Goal: Communication & Community: Answer question/provide support

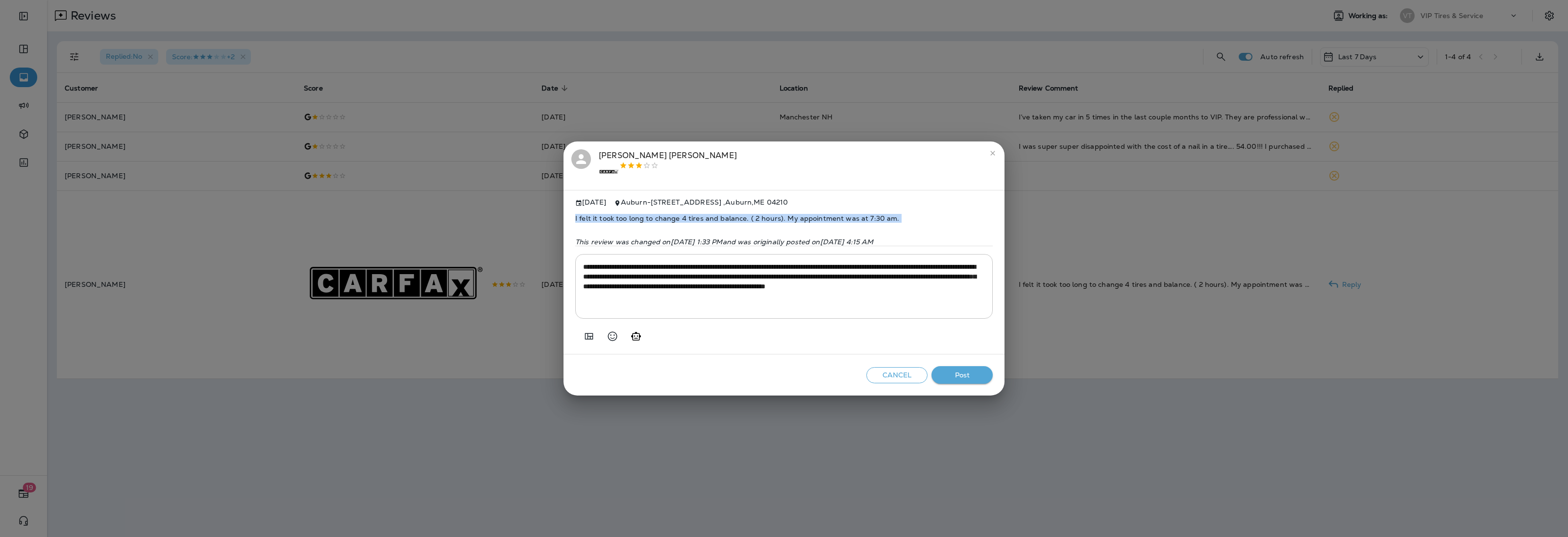
click at [966, 375] on button "Post" at bounding box center [962, 375] width 61 height 18
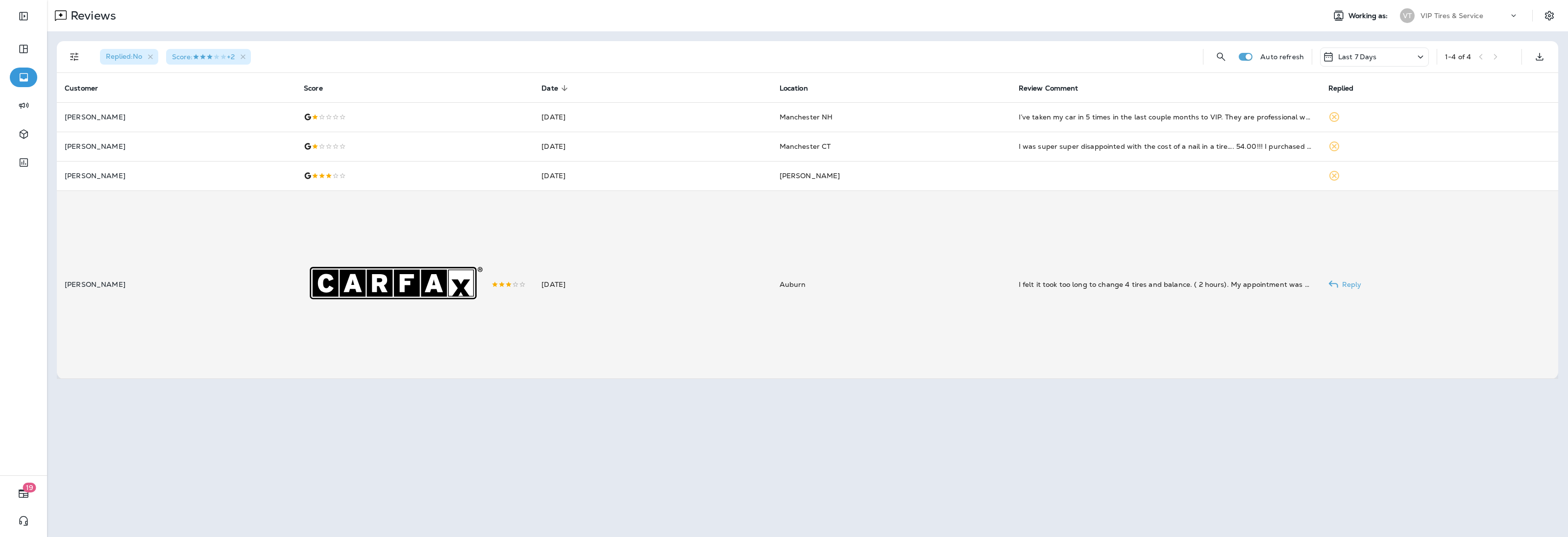
click at [351, 275] on icon at bounding box center [352, 283] width 18 height 18
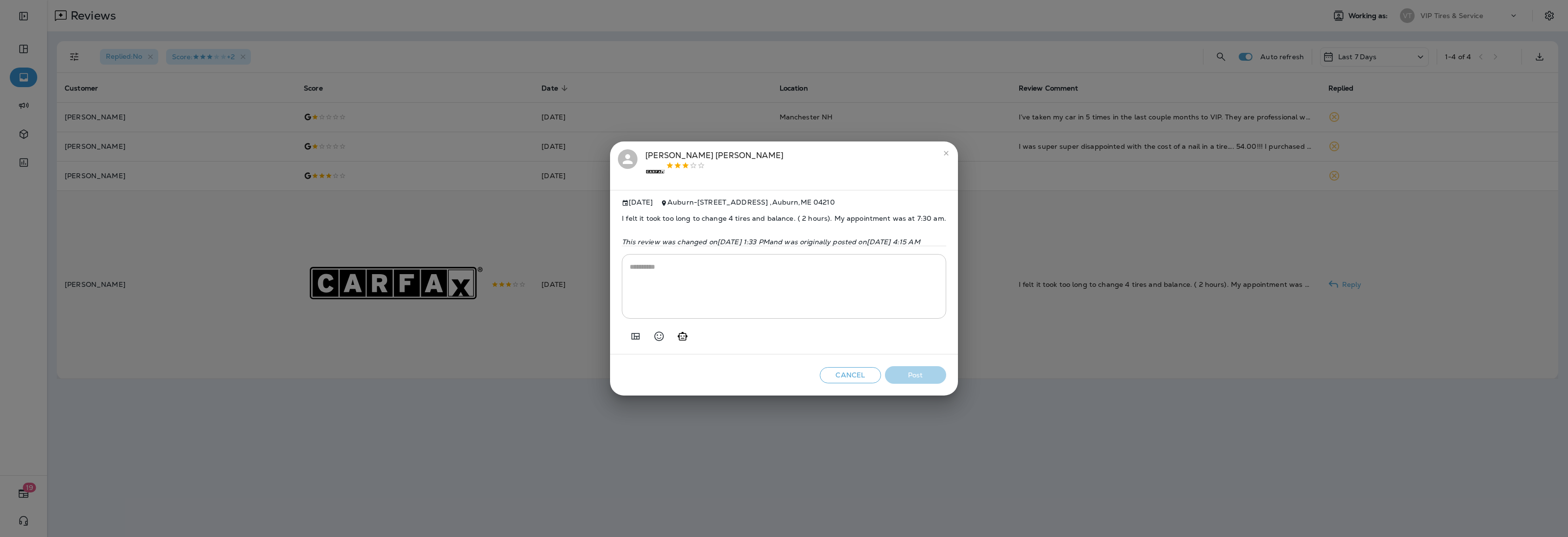
click at [645, 162] on div ".st0{fill-rule:evenodd;clip-rule:evenodd;fill:#FFFFFF;} .st1{fill-rule:evenodd;…" at bounding box center [714, 172] width 138 height 21
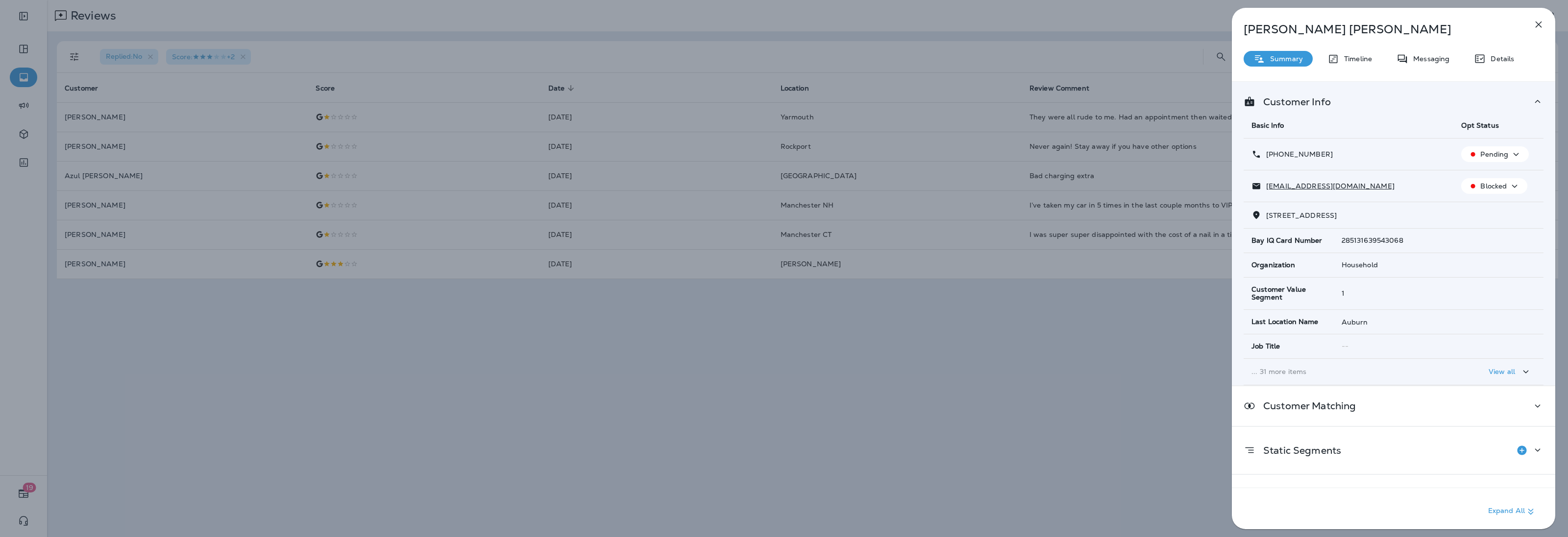
drag, startPoint x: 1336, startPoint y: 156, endPoint x: 1273, endPoint y: 155, distance: 63.0
click at [1273, 155] on div "[PHONE_NUMBER]" at bounding box center [1348, 154] width 194 height 10
click at [1328, 162] on td "[PHONE_NUMBER]" at bounding box center [1348, 154] width 210 height 32
drag, startPoint x: 1335, startPoint y: 155, endPoint x: 1274, endPoint y: 162, distance: 61.4
click at [1274, 162] on td "[PHONE_NUMBER]" at bounding box center [1348, 154] width 210 height 32
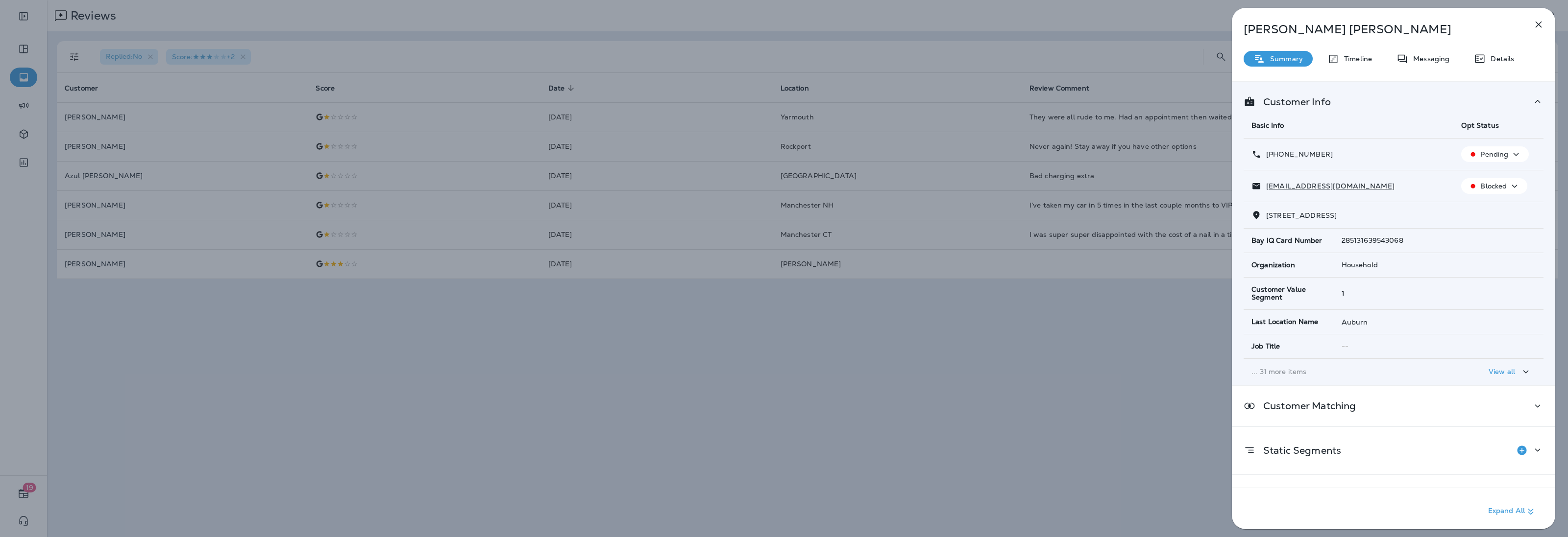
copy p "[PHONE_NUMBER]"
drag, startPoint x: 1346, startPoint y: 184, endPoint x: 1253, endPoint y: 192, distance: 93.3
click at [1253, 192] on td "[EMAIL_ADDRESS][DOMAIN_NAME]" at bounding box center [1348, 186] width 210 height 32
copy p "[EMAIL_ADDRESS][DOMAIN_NAME]"
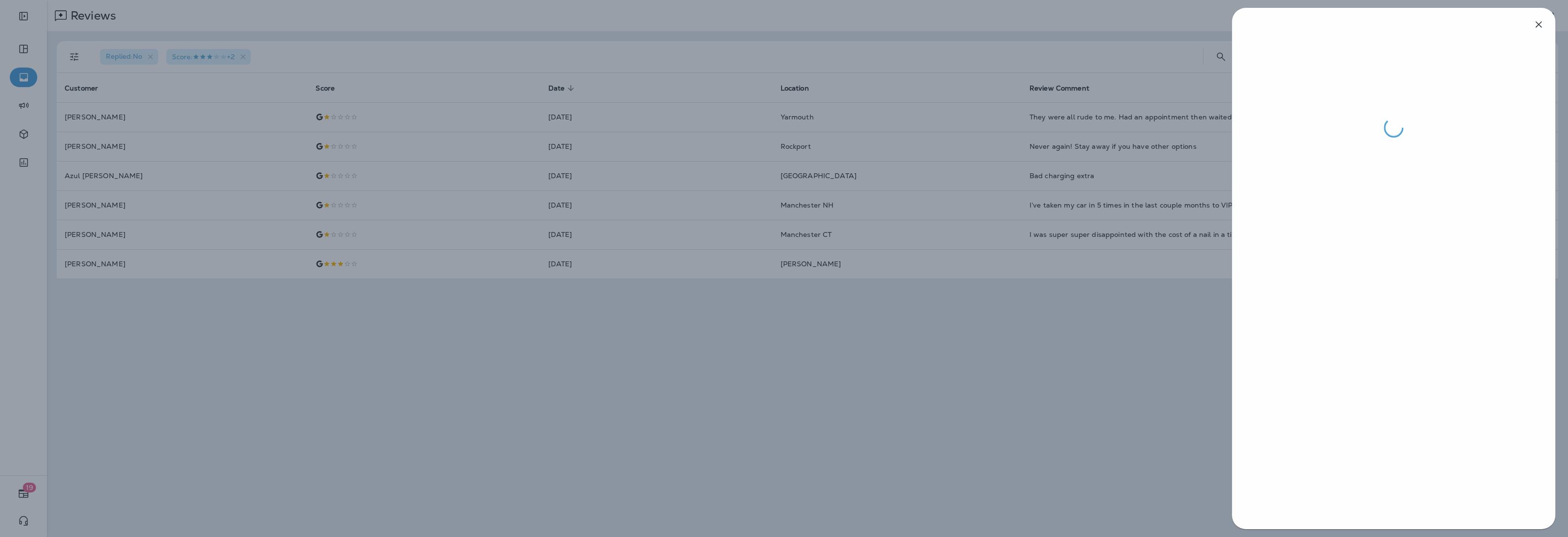
click at [514, 351] on div at bounding box center [784, 268] width 1568 height 537
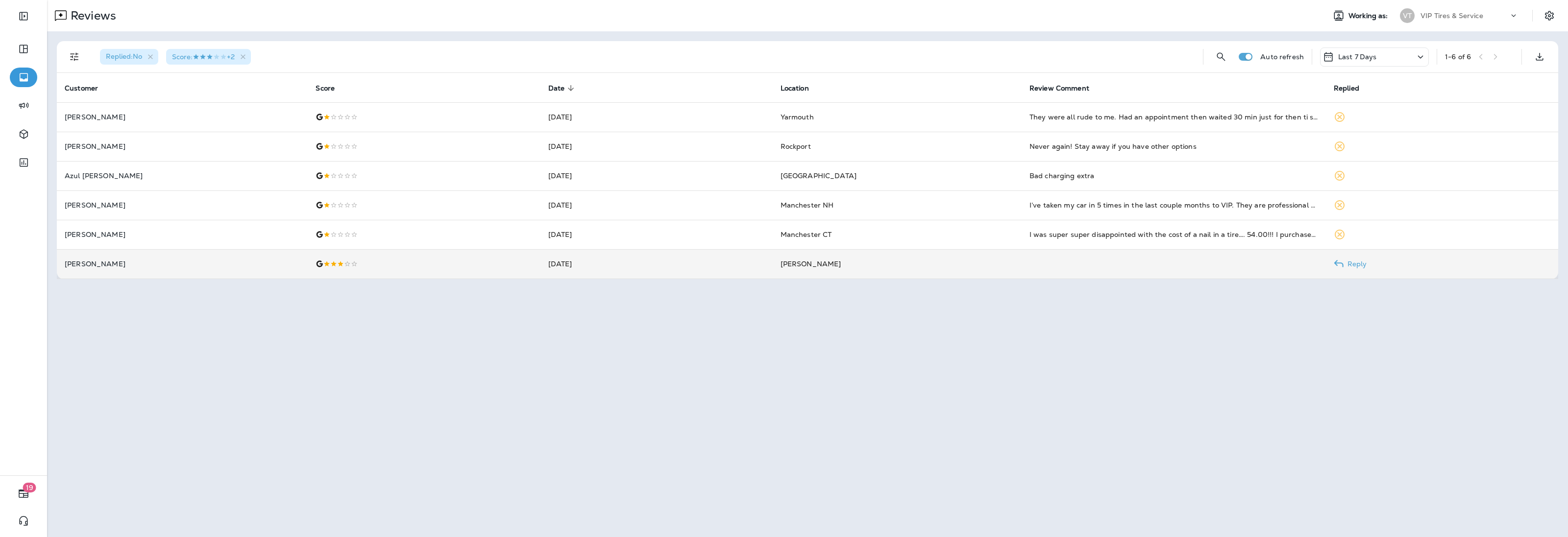
click at [472, 261] on div at bounding box center [424, 263] width 217 height 8
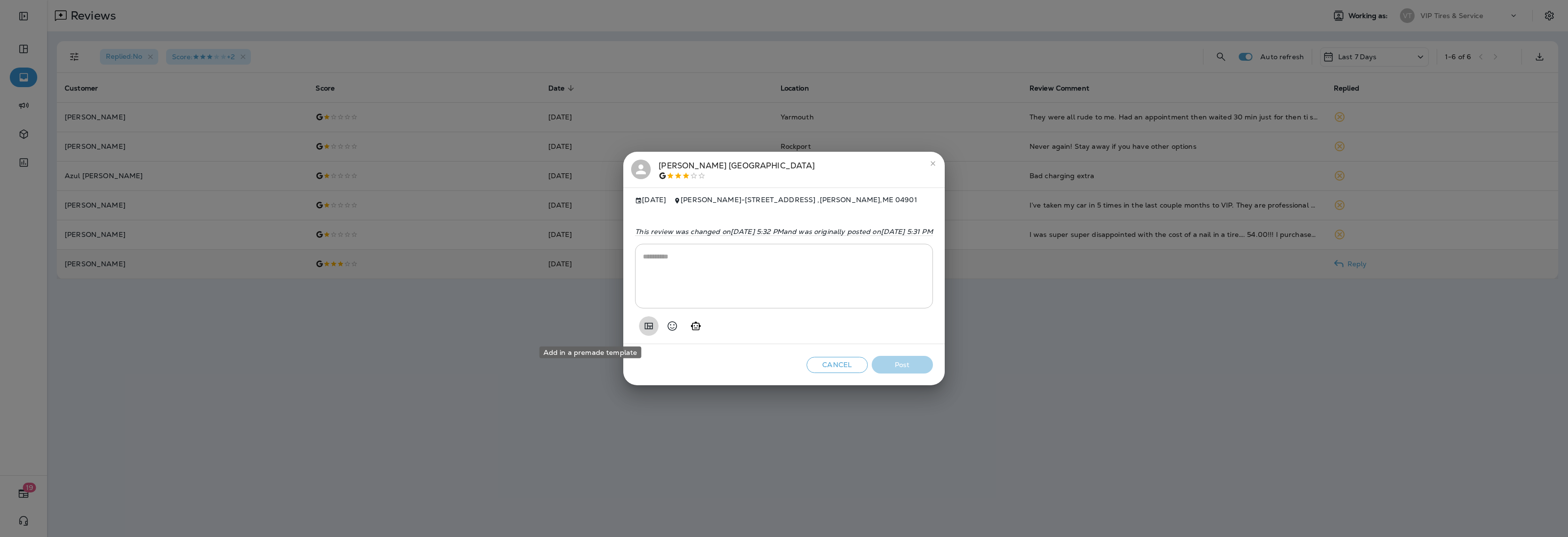
click at [645, 328] on icon "Add in a premade template" at bounding box center [649, 325] width 9 height 6
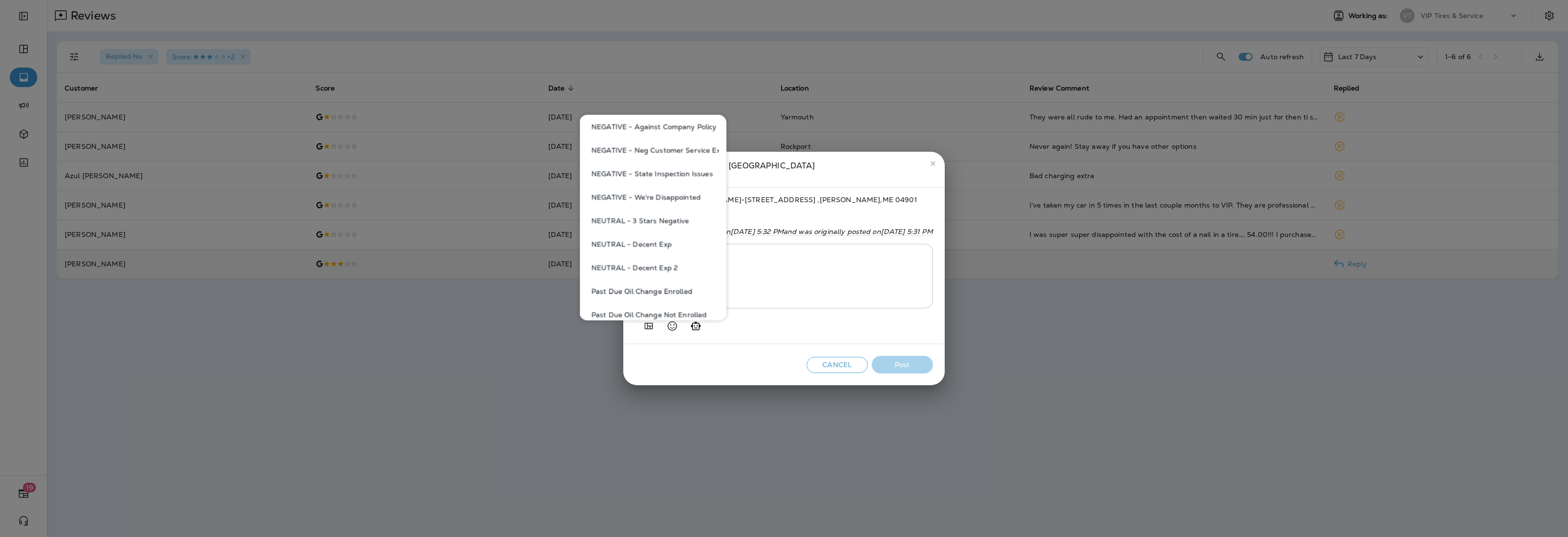
scroll to position [490, 0]
click at [640, 175] on button "NEUTRAL - 3 Stars Negative" at bounding box center [653, 175] width 131 height 24
type textarea "**********"
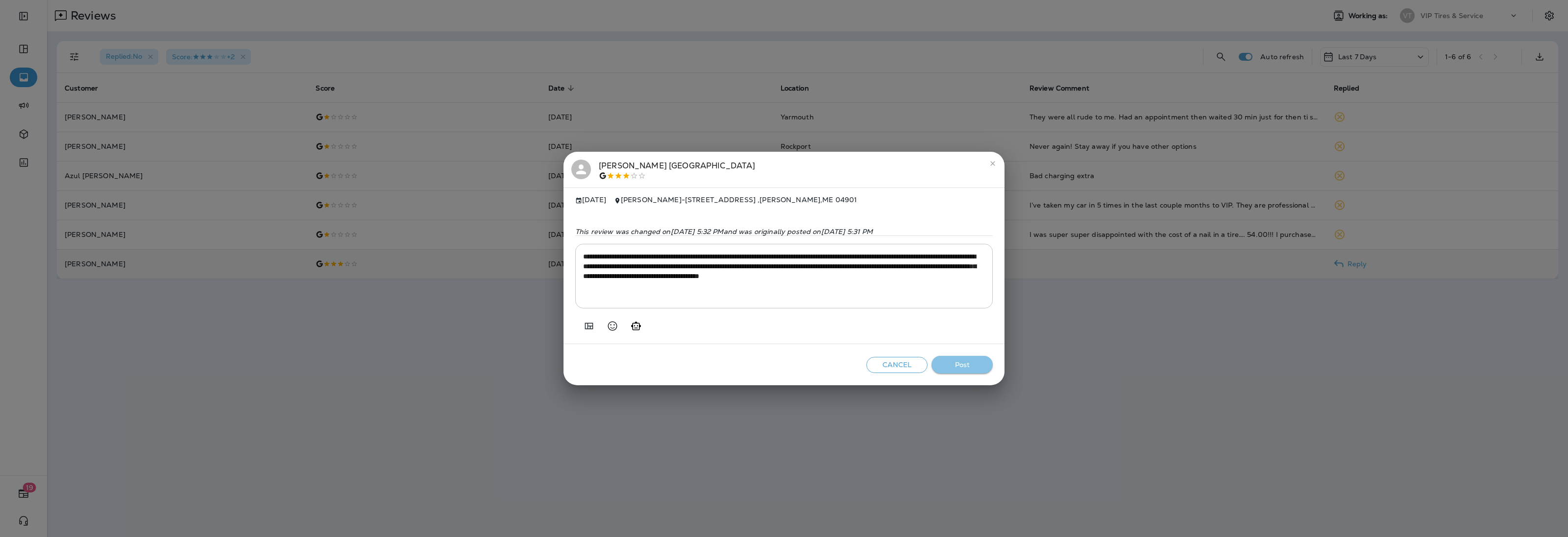
click at [962, 368] on button "Post" at bounding box center [962, 365] width 61 height 18
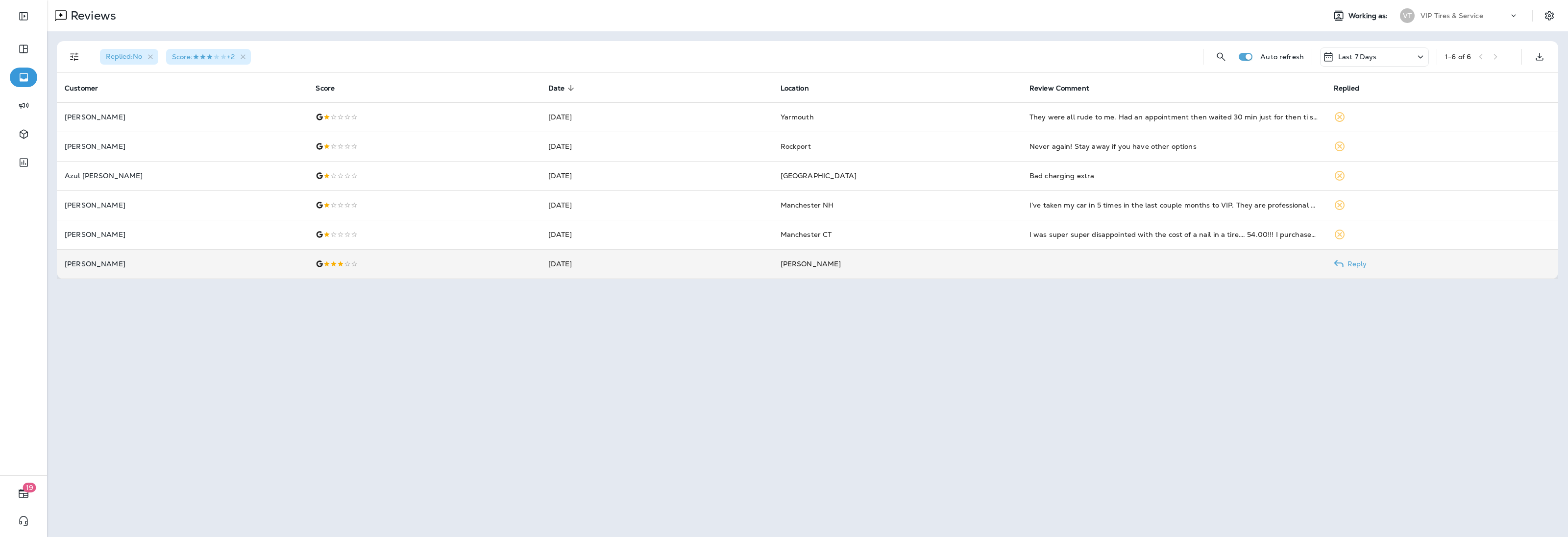
click at [404, 273] on td at bounding box center [424, 264] width 233 height 29
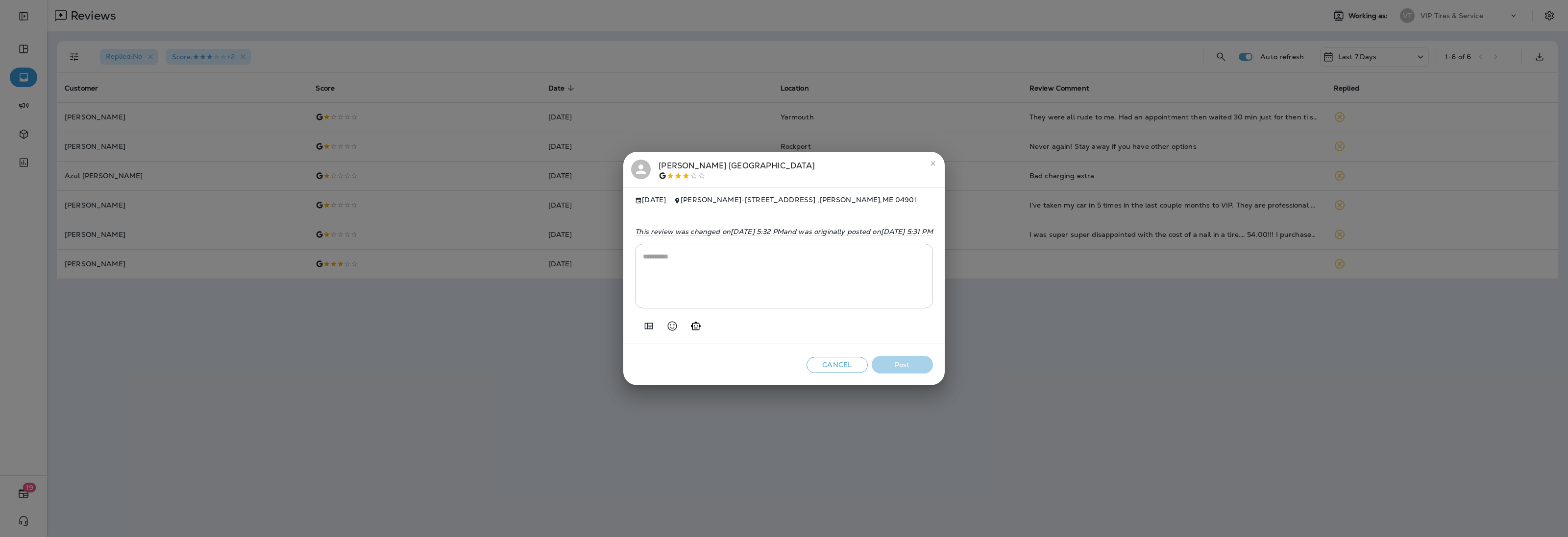
click at [659, 167] on div "[PERSON_NAME]" at bounding box center [737, 170] width 156 height 21
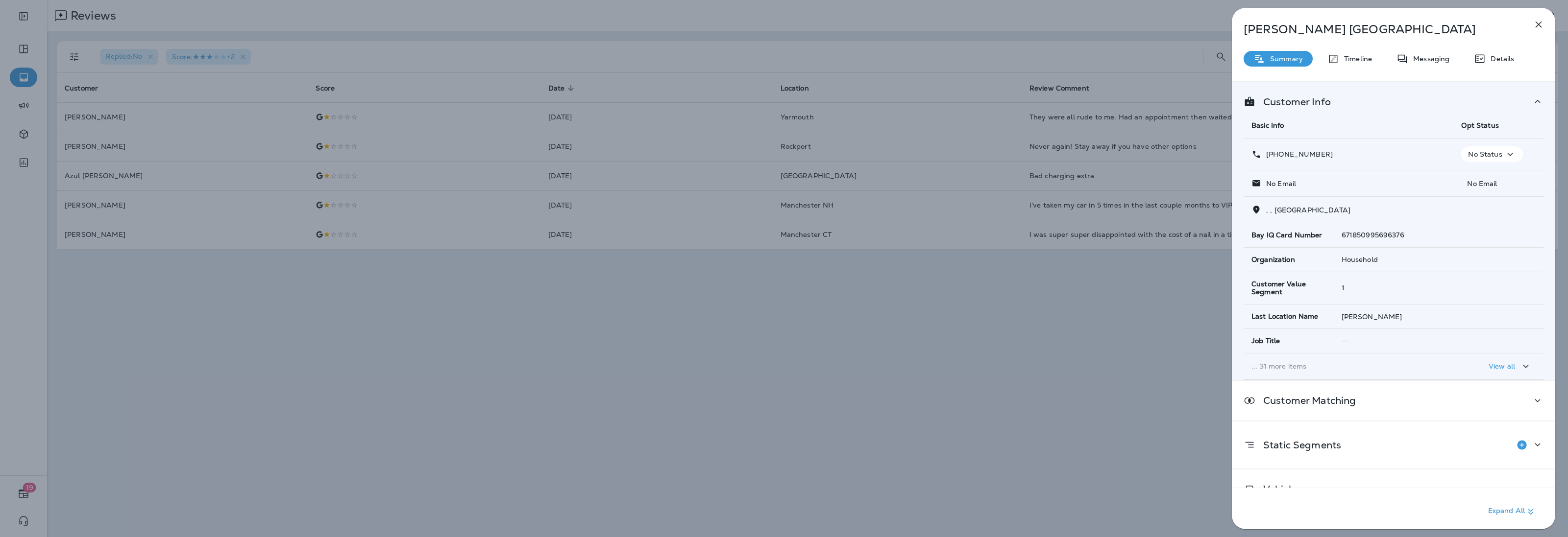
drag, startPoint x: 1338, startPoint y: 155, endPoint x: 1274, endPoint y: 155, distance: 64.0
click at [1274, 155] on div "[PHONE_NUMBER]" at bounding box center [1348, 154] width 194 height 10
copy p "[PHONE_NUMBER]"
click at [1534, 25] on icon "button" at bounding box center [1538, 24] width 12 height 12
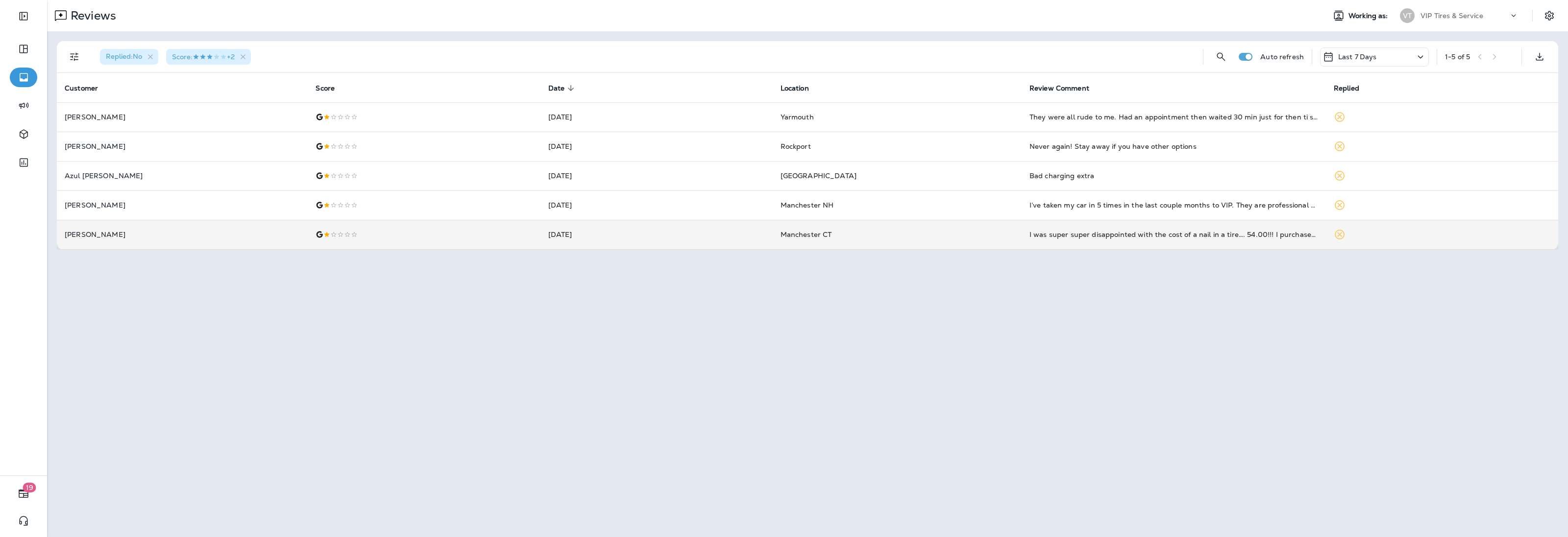
click at [393, 237] on div at bounding box center [424, 234] width 217 height 8
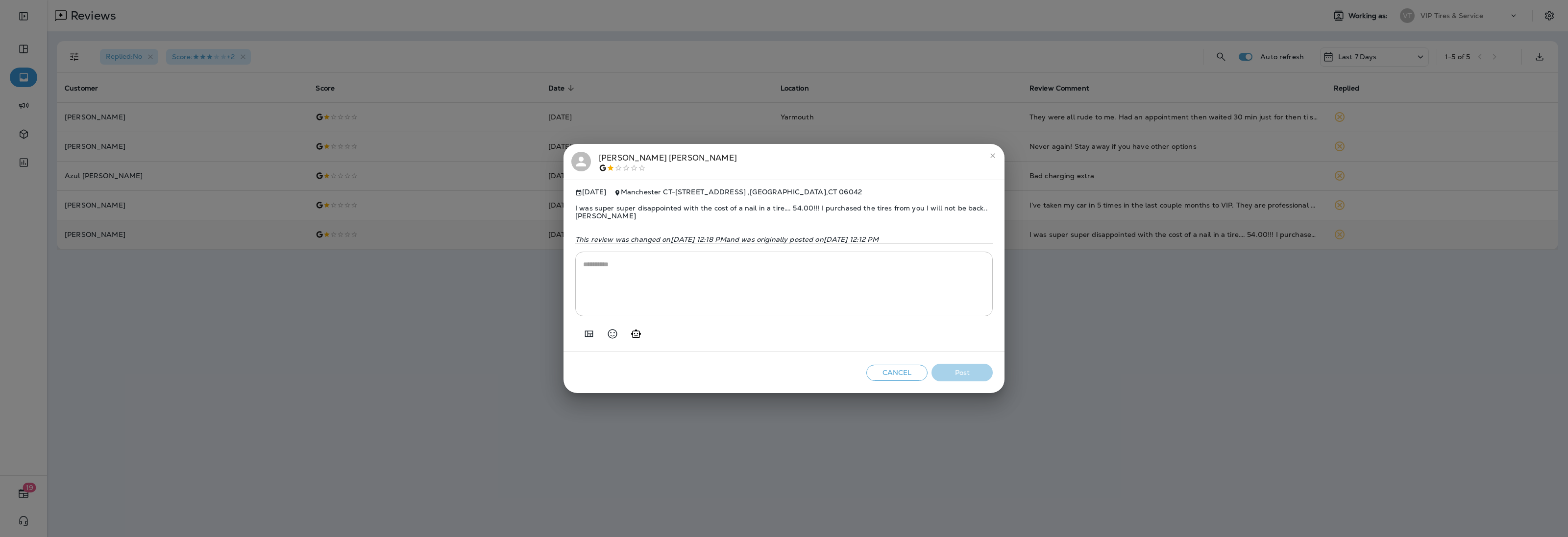
click at [654, 207] on span "I was super super disappointed with the cost of a nail in a tire…. 54.00!!! I p…" at bounding box center [784, 212] width 418 height 32
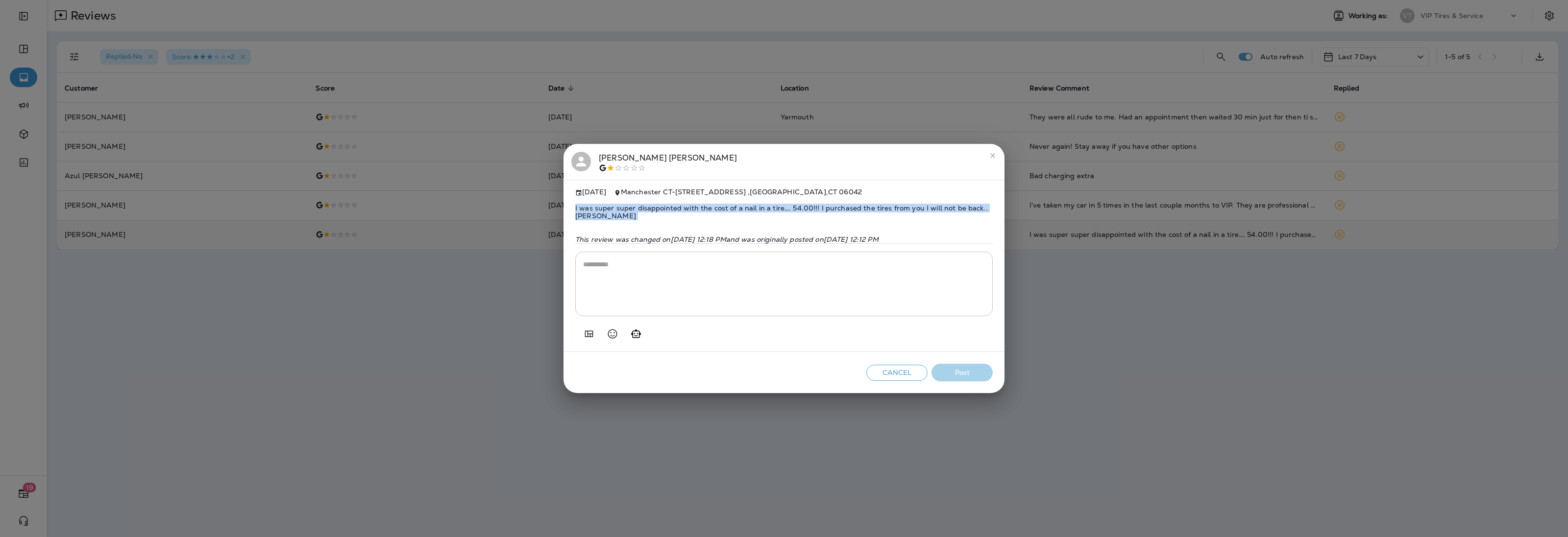
click at [654, 207] on span "I was super super disappointed with the cost of a nail in a tire…. 54.00!!! I p…" at bounding box center [784, 212] width 418 height 32
copy span "I was super super disappointed with the cost of a nail in a tire…. 54.00!!! I p…"
click at [586, 334] on icon "Add in a premade template" at bounding box center [589, 333] width 9 height 6
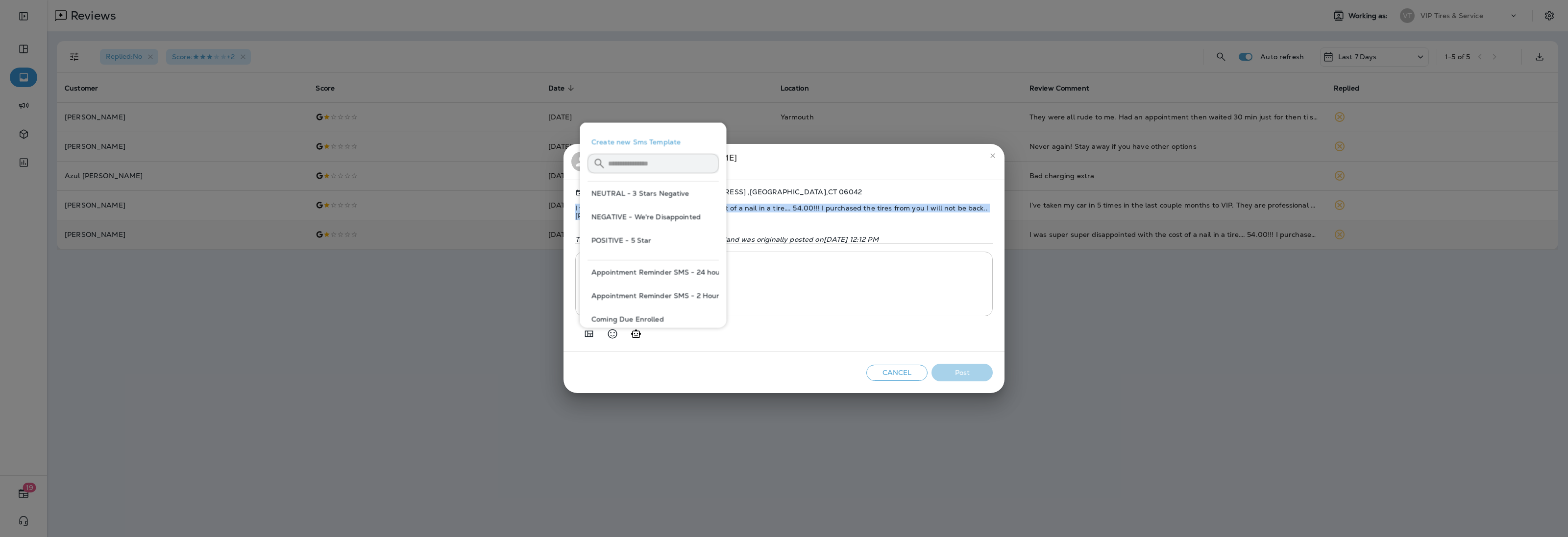
click at [622, 214] on button "NEGATIVE - We're Disappointed" at bounding box center [653, 217] width 131 height 24
type textarea "**********"
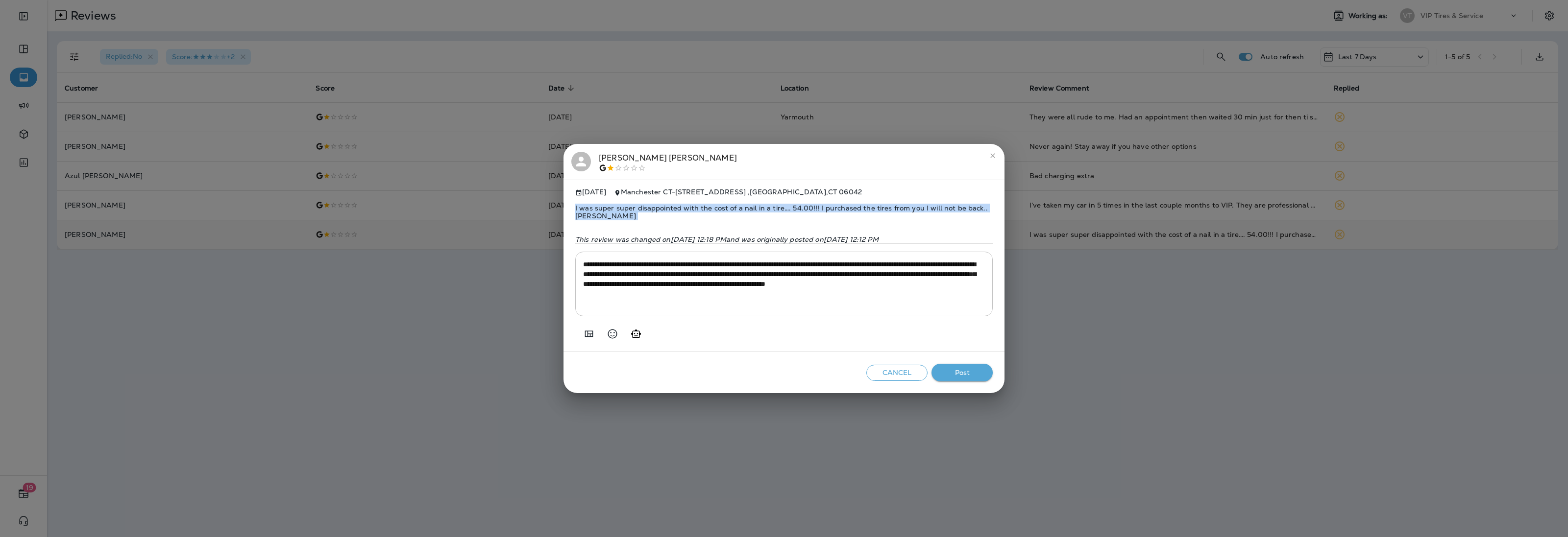
click at [672, 291] on textarea "**********" at bounding box center [784, 284] width 402 height 49
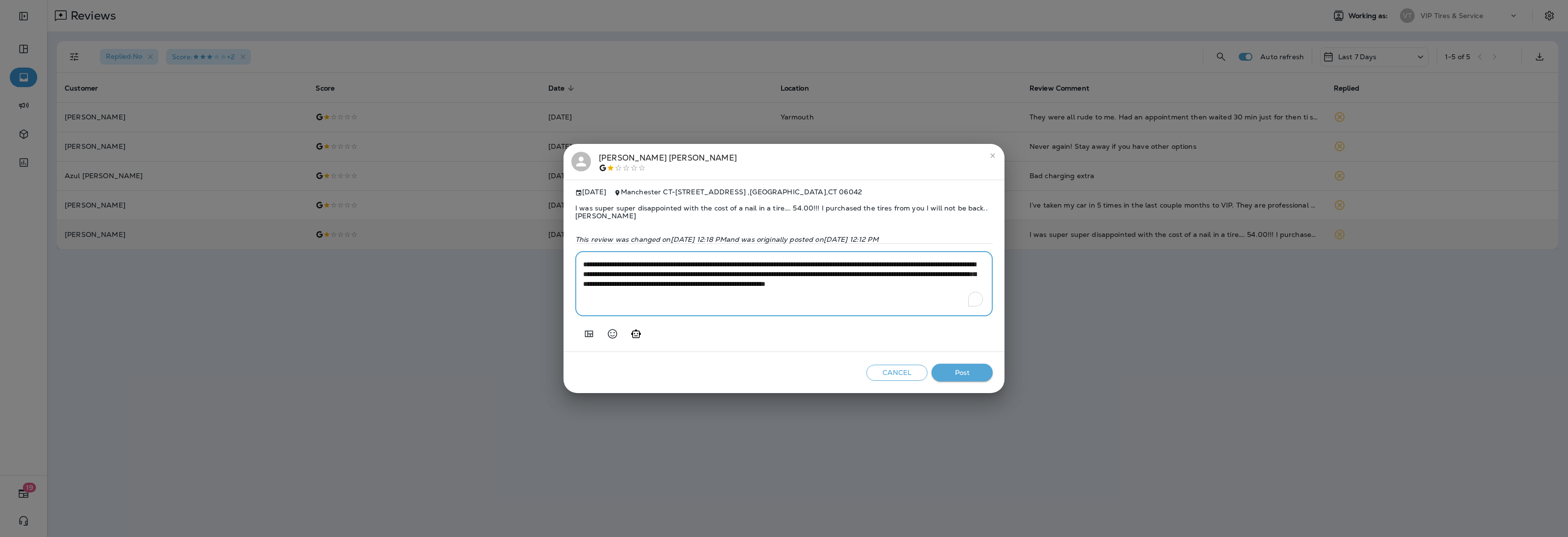
click at [672, 291] on textarea "**********" at bounding box center [784, 284] width 402 height 49
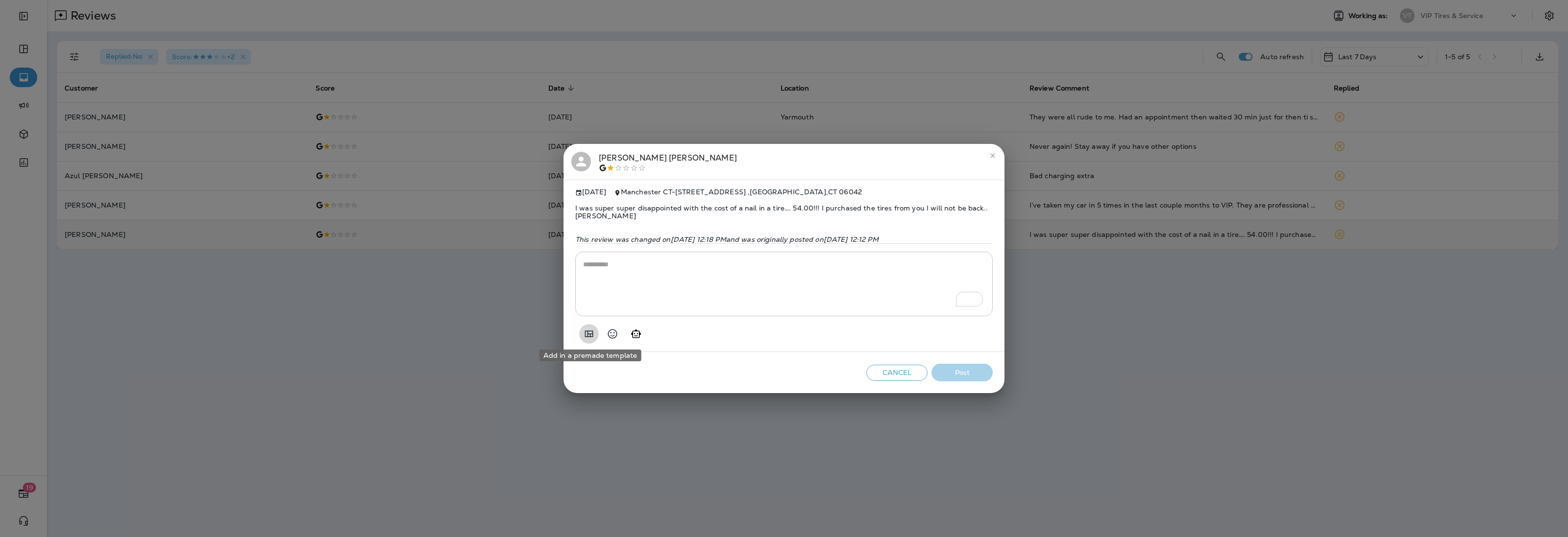
click at [593, 334] on icon "Add in a premade template" at bounding box center [589, 333] width 9 height 6
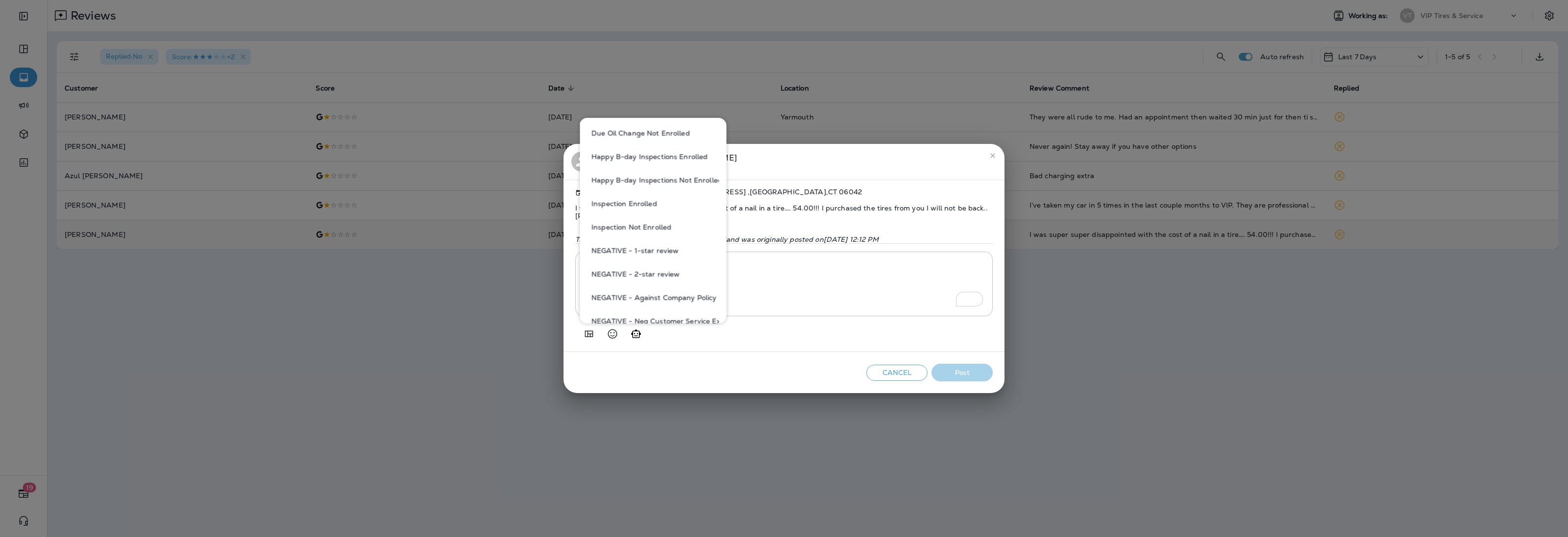
scroll to position [306, 0]
click at [647, 222] on button "NEGATIVE - 1-star review" at bounding box center [653, 220] width 131 height 24
type textarea "**********"
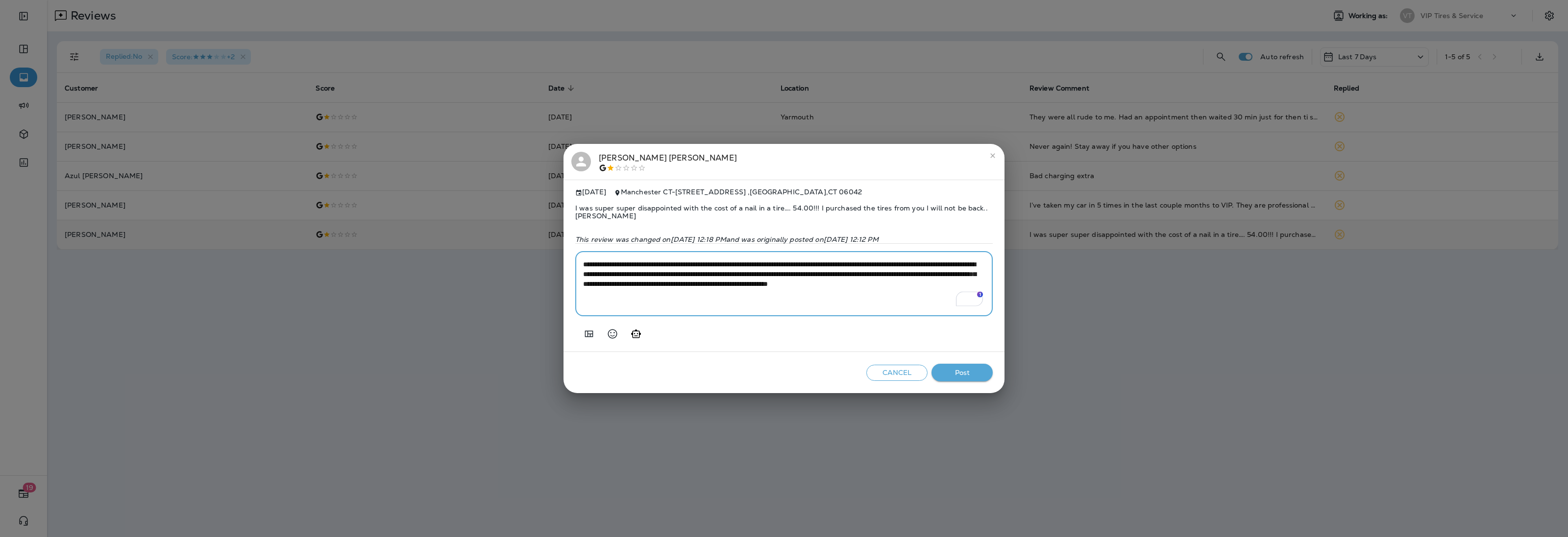
click at [830, 294] on textarea "**********" at bounding box center [784, 284] width 402 height 49
click at [687, 199] on span "I was super super disappointed with the cost of a nail in a tire…. 54.00!!! I p…" at bounding box center [784, 212] width 418 height 32
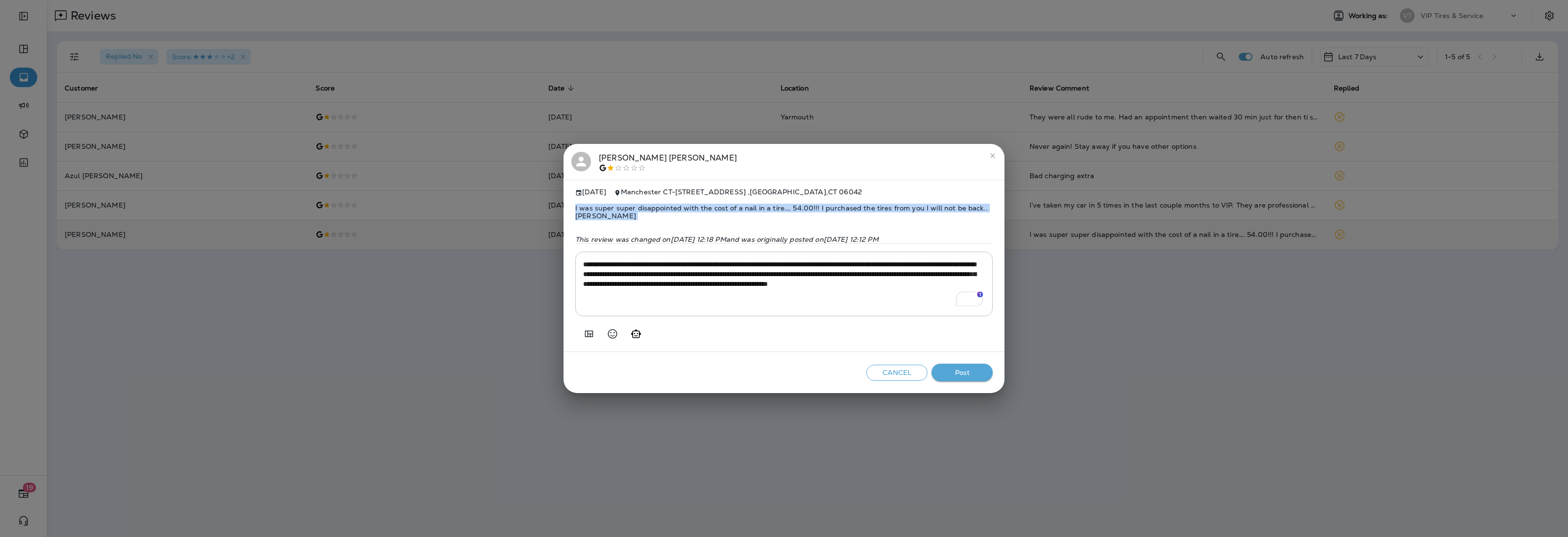
click at [687, 199] on span "I was super super disappointed with the cost of a nail in a tire…. 54.00!!! I p…" at bounding box center [784, 212] width 418 height 32
copy span "I was super super disappointed with the cost of a nail in a tire…. 54.00!!! I p…"
drag, startPoint x: 951, startPoint y: 368, endPoint x: 715, endPoint y: 310, distance: 243.0
click at [951, 368] on button "Post" at bounding box center [962, 373] width 61 height 18
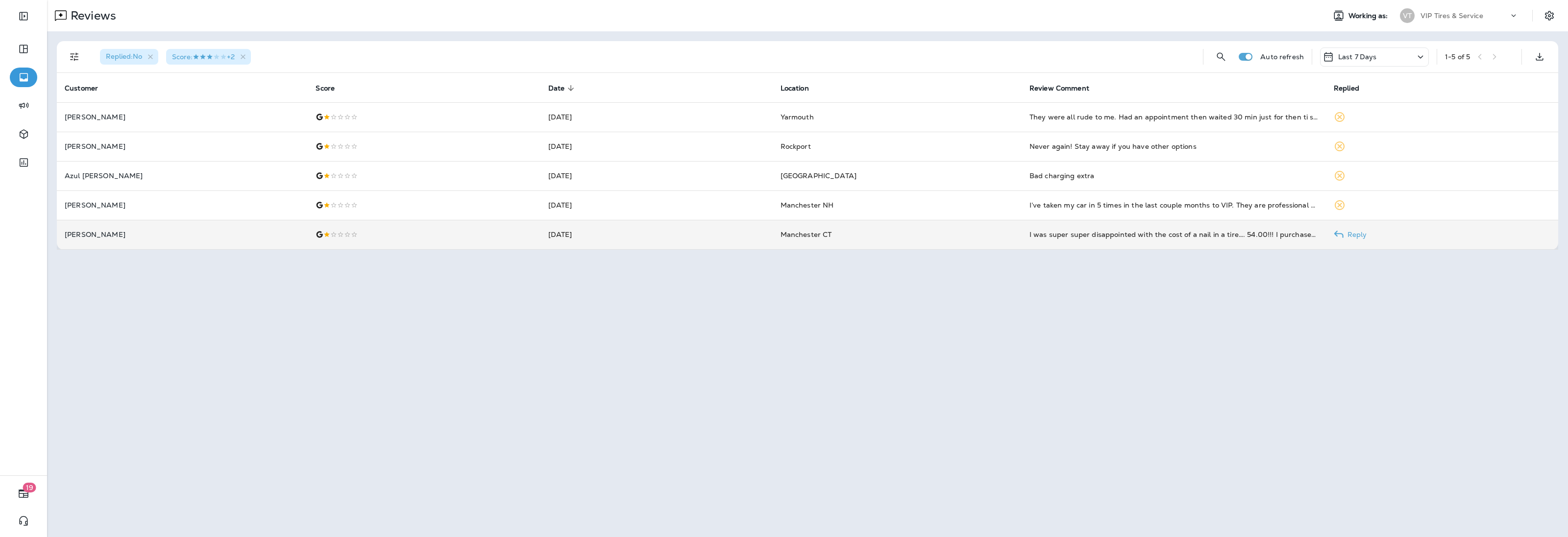
click at [385, 239] on td at bounding box center [424, 234] width 233 height 29
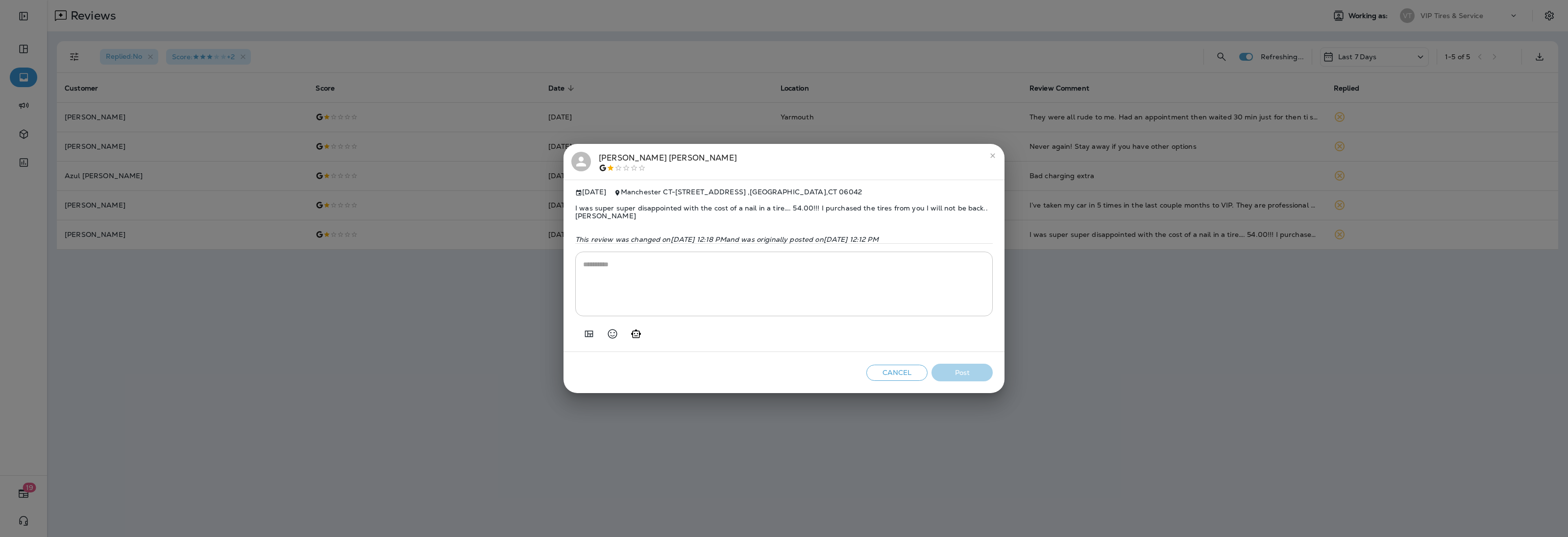
click at [630, 152] on div "[PERSON_NAME]" at bounding box center [668, 162] width 138 height 21
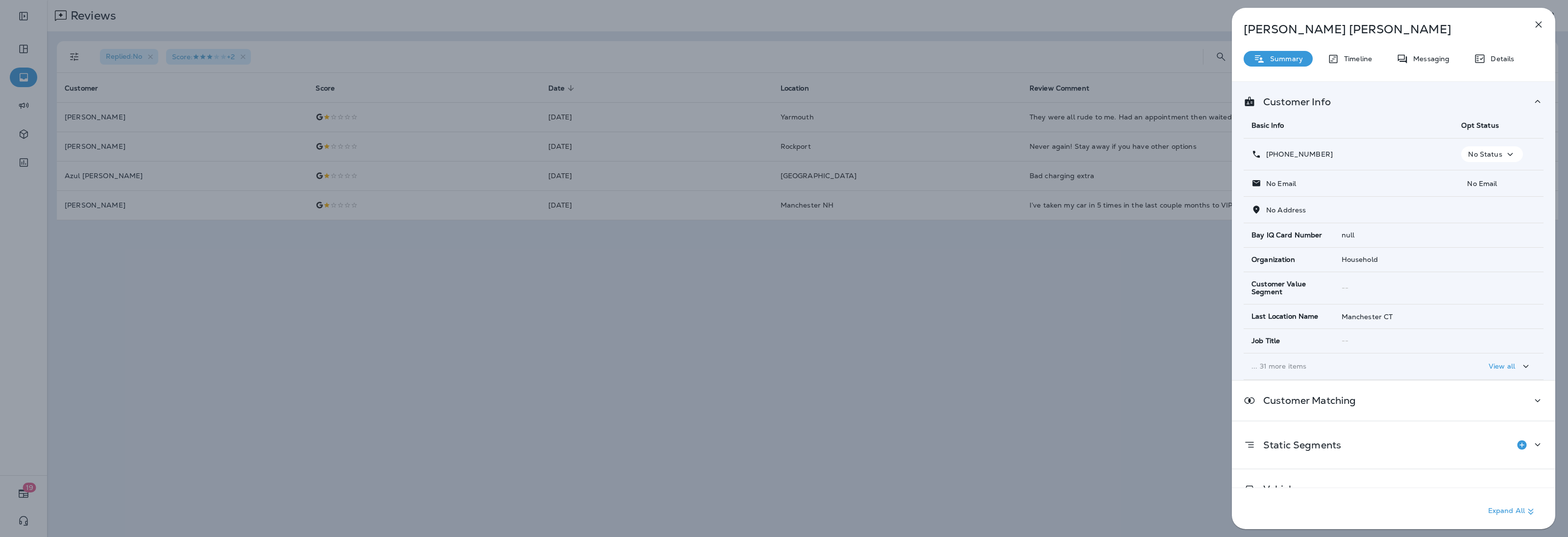
drag, startPoint x: 1337, startPoint y: 154, endPoint x: 1275, endPoint y: 157, distance: 62.1
click at [1275, 157] on div "[PHONE_NUMBER]" at bounding box center [1348, 154] width 194 height 10
copy p "[PHONE_NUMBER]"
click at [1534, 23] on icon "button" at bounding box center [1538, 24] width 12 height 12
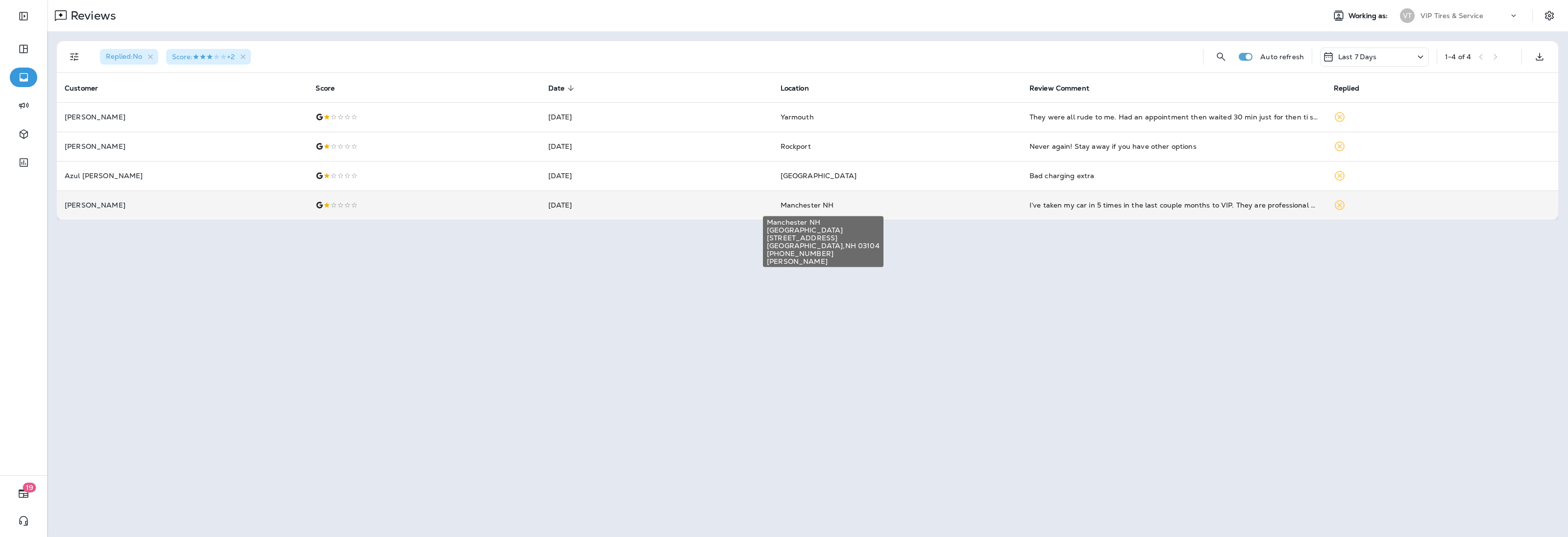
click at [797, 204] on span "Manchester NH" at bounding box center [807, 205] width 54 height 9
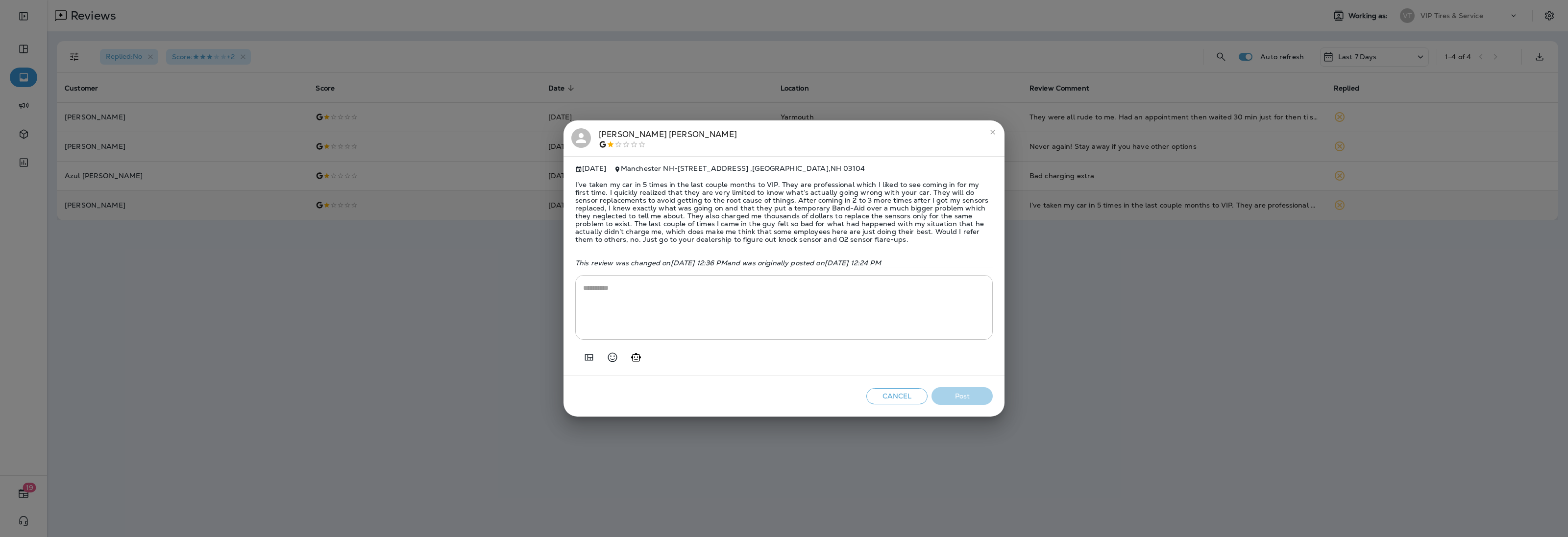
click at [733, 216] on span "I’ve taken my car in 5 times in the last couple months to VIP. They are profess…" at bounding box center [784, 212] width 418 height 78
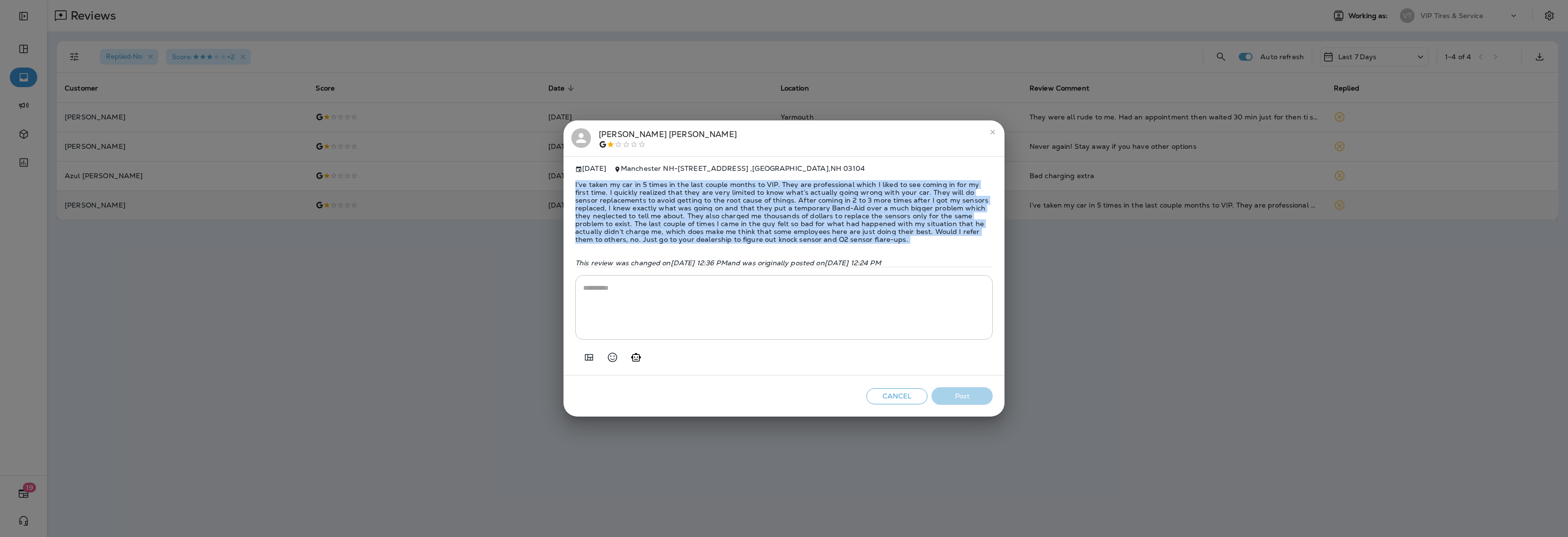
click at [733, 216] on span "I’ve taken my car in 5 times in the last couple months to VIP. They are profess…" at bounding box center [784, 212] width 418 height 78
copy span "I’ve taken my car in 5 times in the last couple months to VIP. They are profess…"
click at [584, 358] on icon "Add in a premade template" at bounding box center [589, 357] width 12 height 12
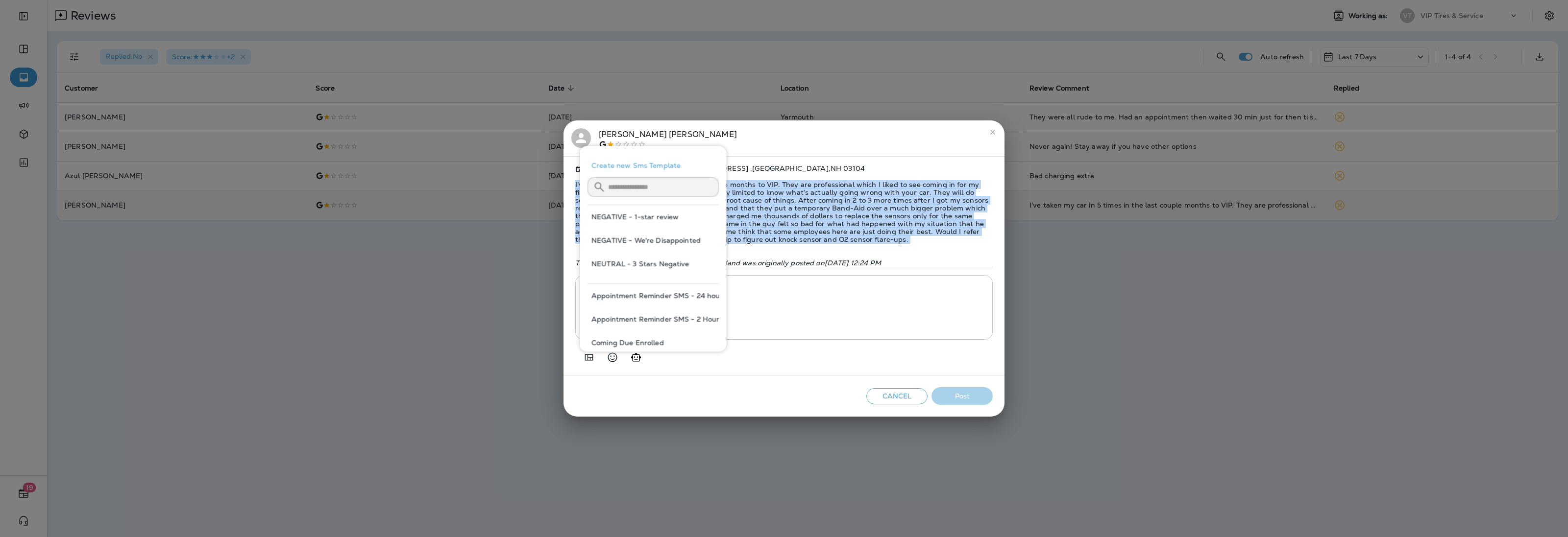
click at [657, 240] on button "NEGATIVE - We're Disappointed" at bounding box center [653, 240] width 131 height 24
type textarea "**********"
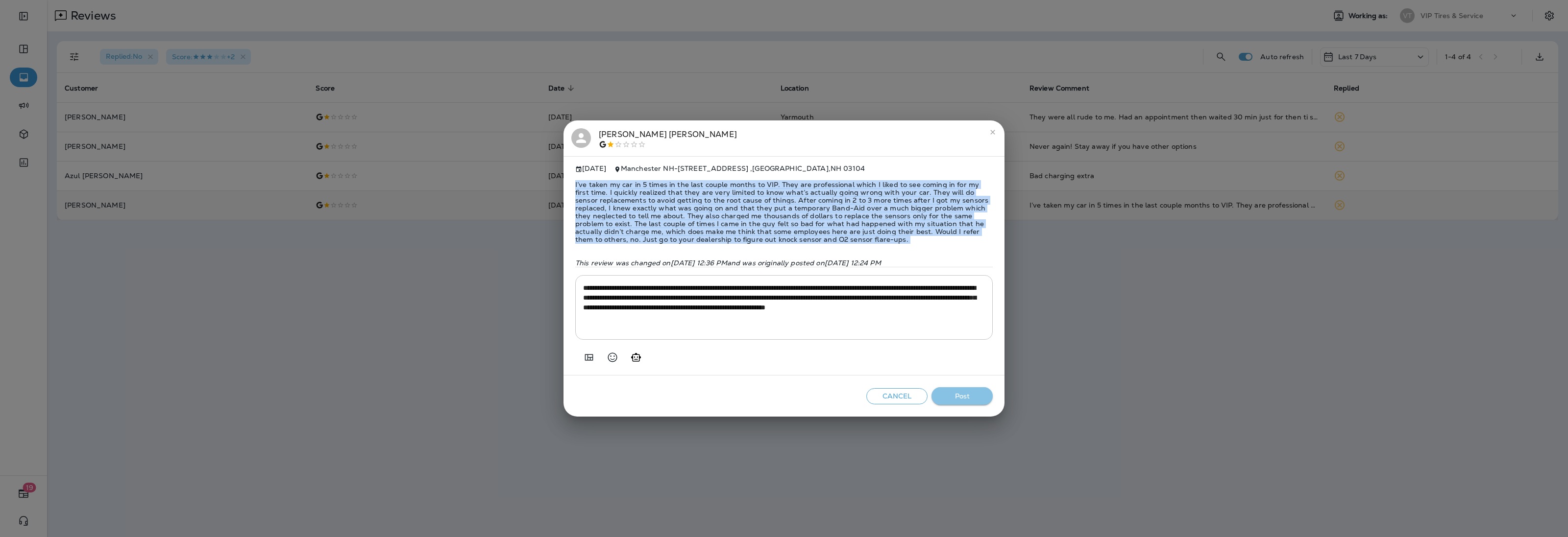
drag, startPoint x: 957, startPoint y: 398, endPoint x: 934, endPoint y: 387, distance: 25.5
click at [956, 398] on button "Post" at bounding box center [962, 397] width 61 height 18
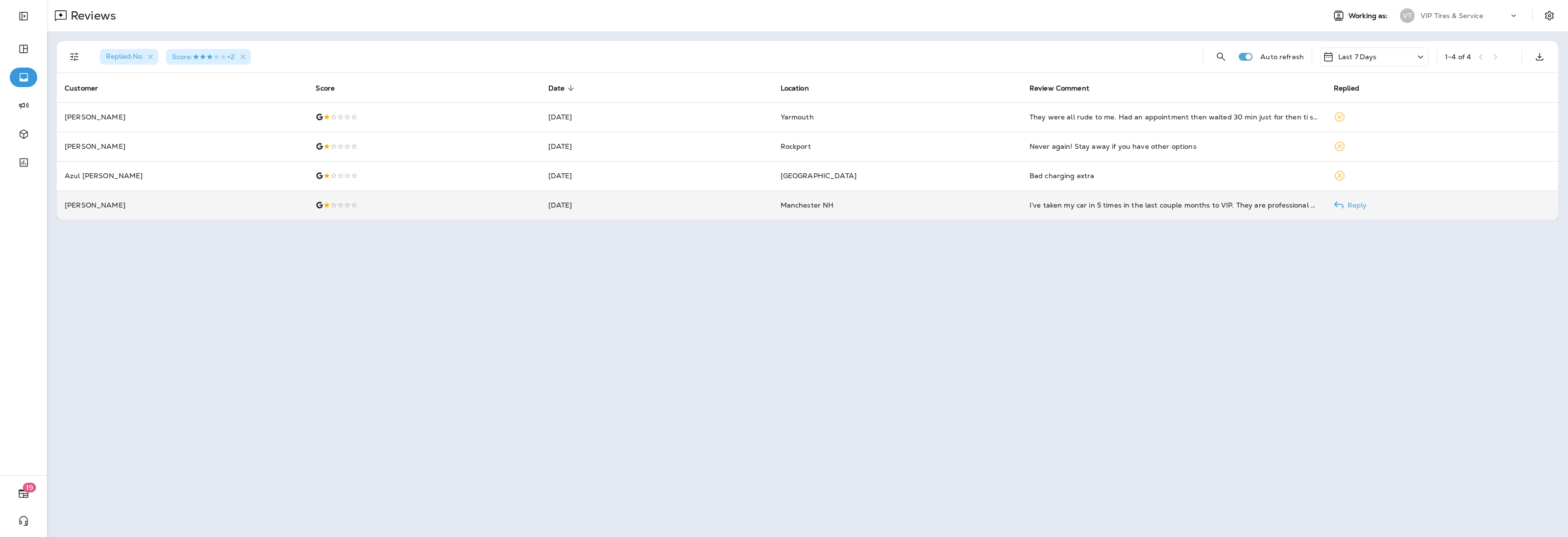
click at [282, 208] on p "[PERSON_NAME]" at bounding box center [182, 205] width 235 height 8
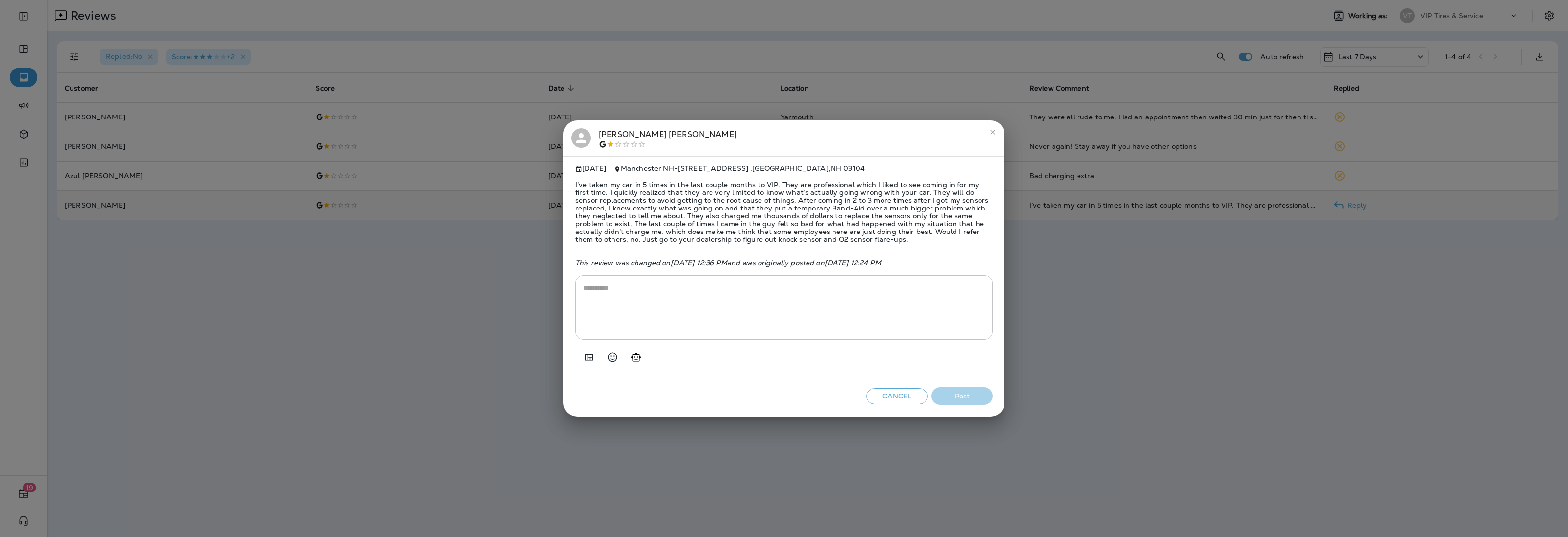
click at [623, 134] on div "[PERSON_NAME]" at bounding box center [668, 139] width 138 height 21
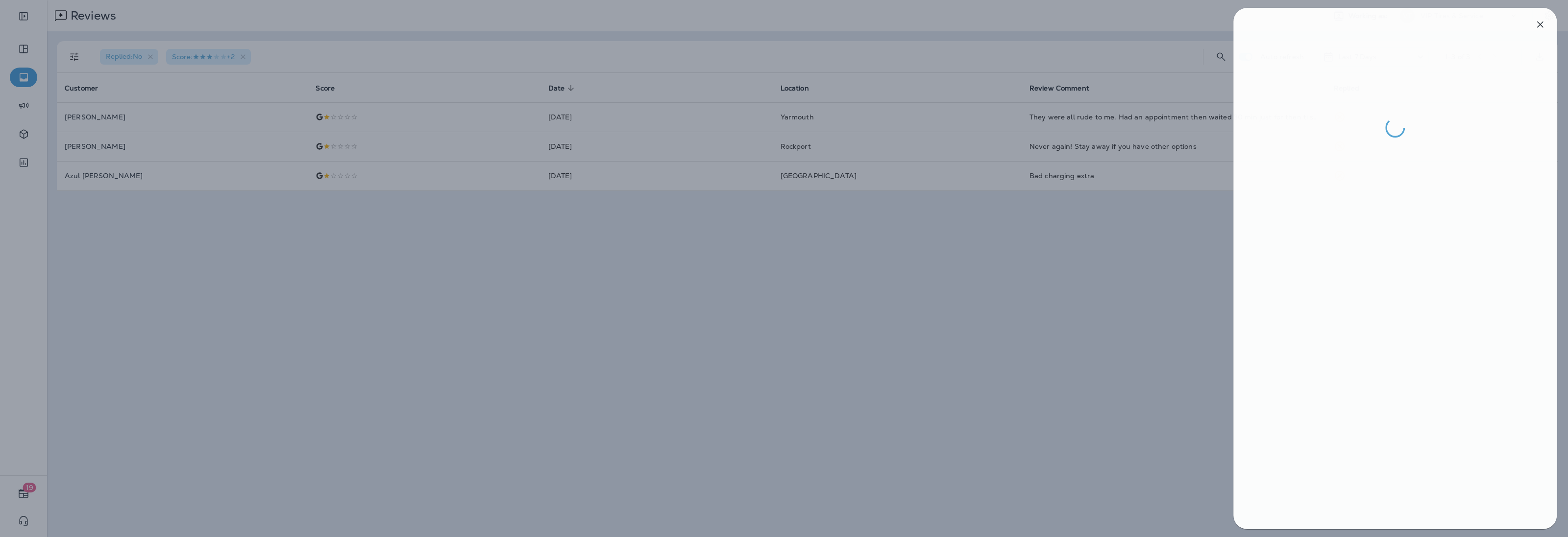
drag, startPoint x: 679, startPoint y: 403, endPoint x: 670, endPoint y: 400, distance: 9.5
click at [676, 402] on div at bounding box center [785, 268] width 1568 height 537
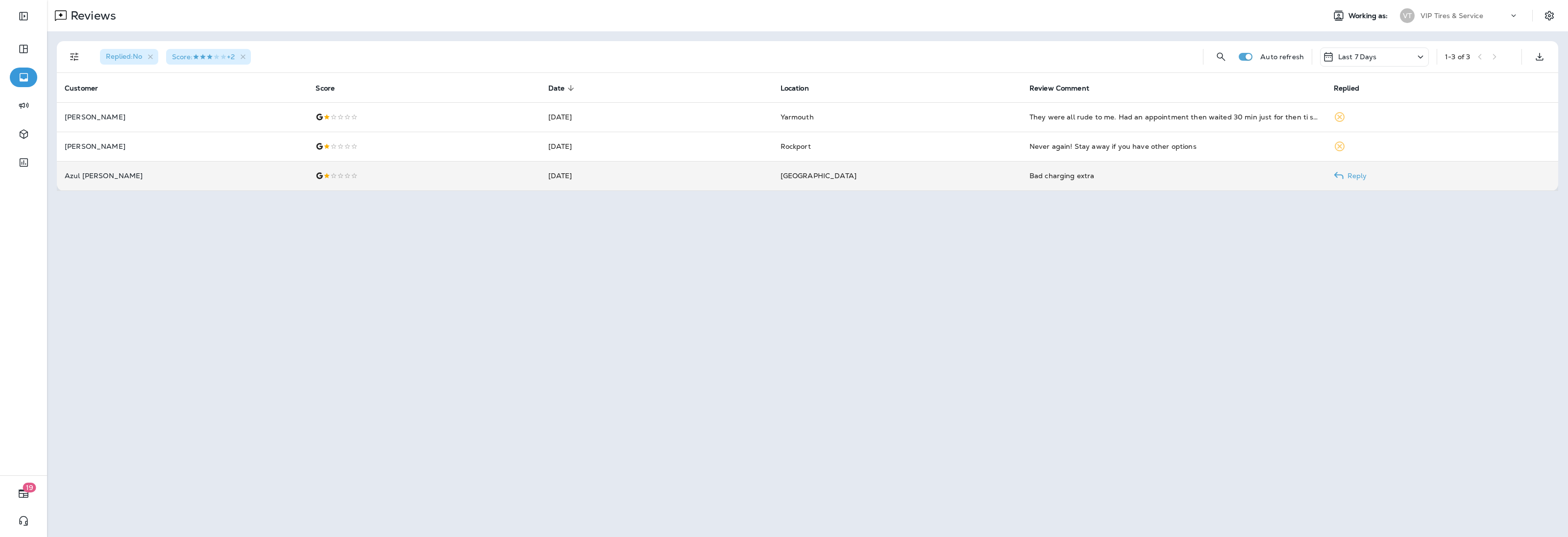
click at [544, 179] on td "[DATE]" at bounding box center [657, 176] width 233 height 29
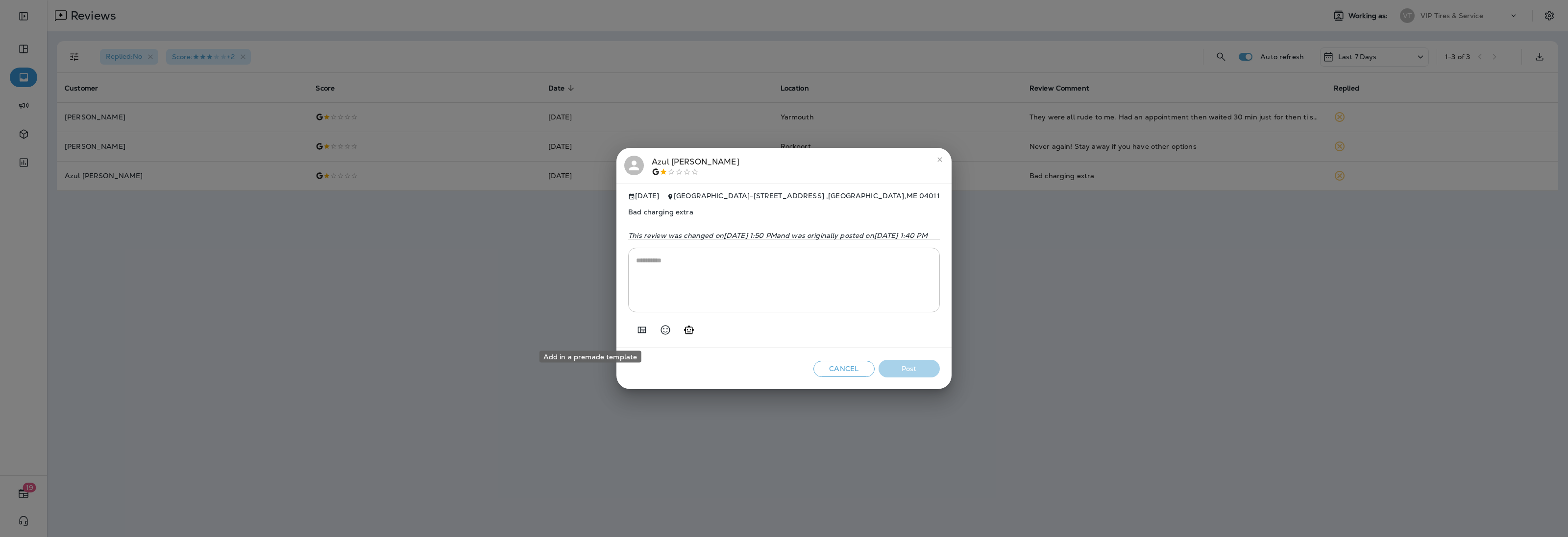
click at [638, 333] on icon "Add in a premade template" at bounding box center [642, 330] width 9 height 6
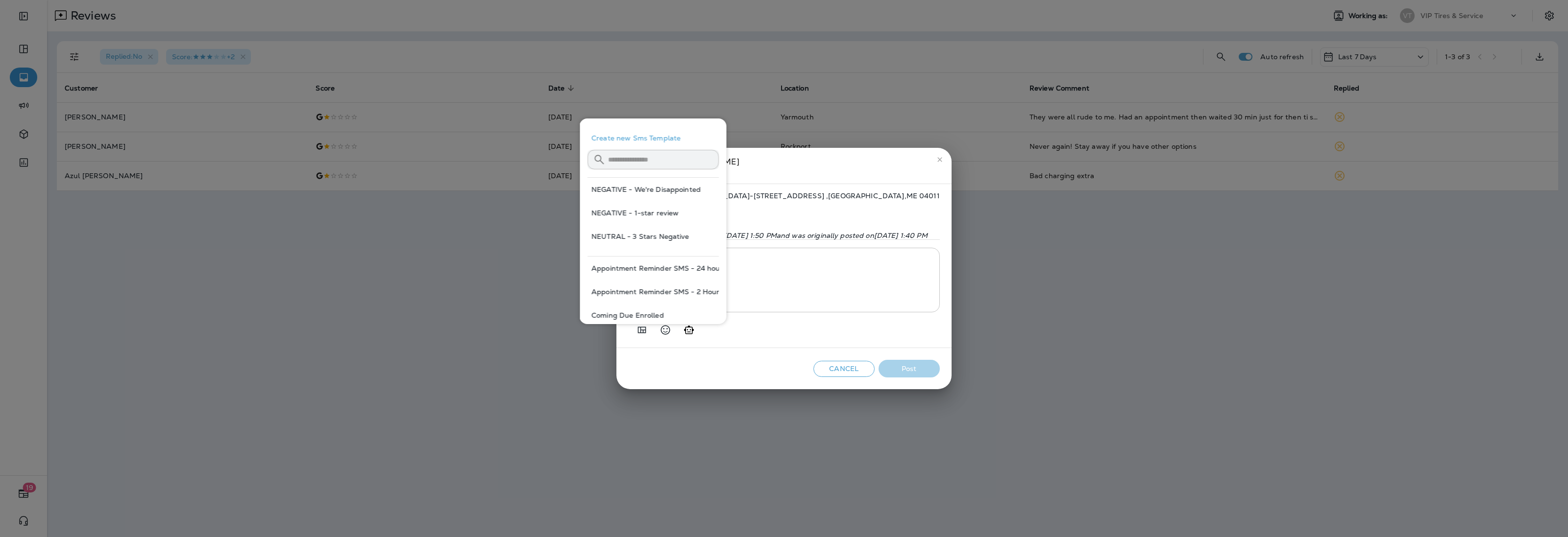
click at [643, 212] on button "NEGATIVE - 1-star review" at bounding box center [653, 213] width 131 height 24
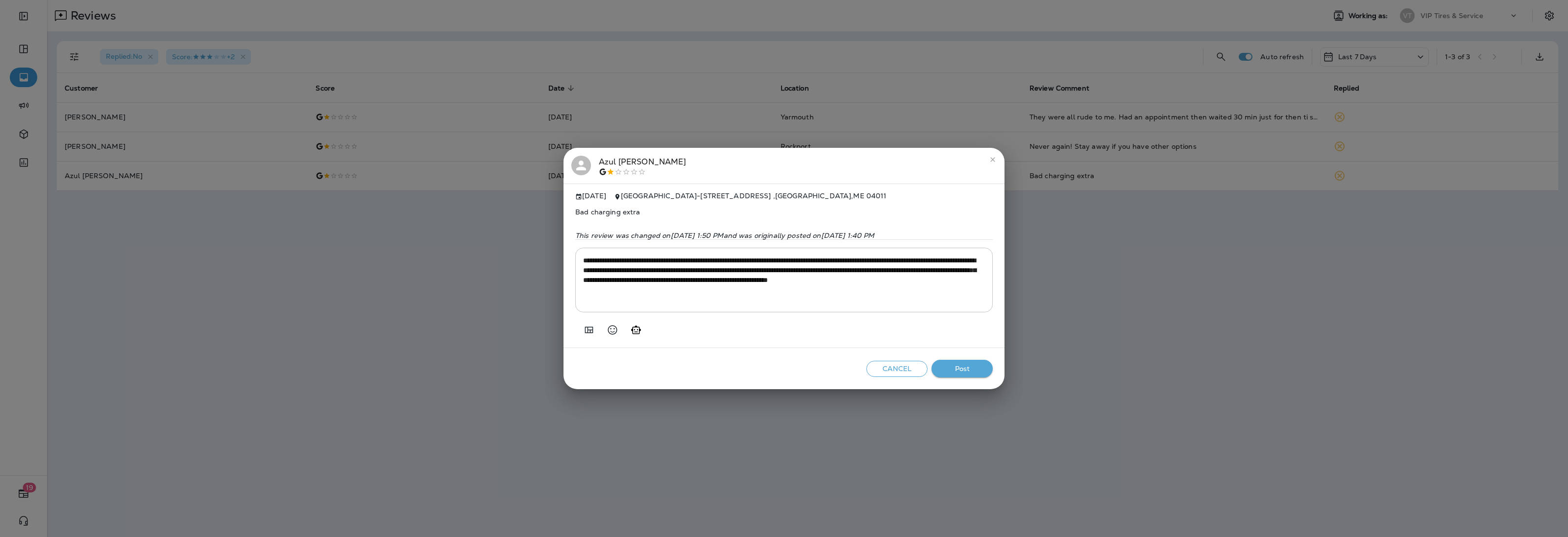
click at [645, 285] on textarea "**********" at bounding box center [784, 280] width 402 height 49
type textarea "**********"
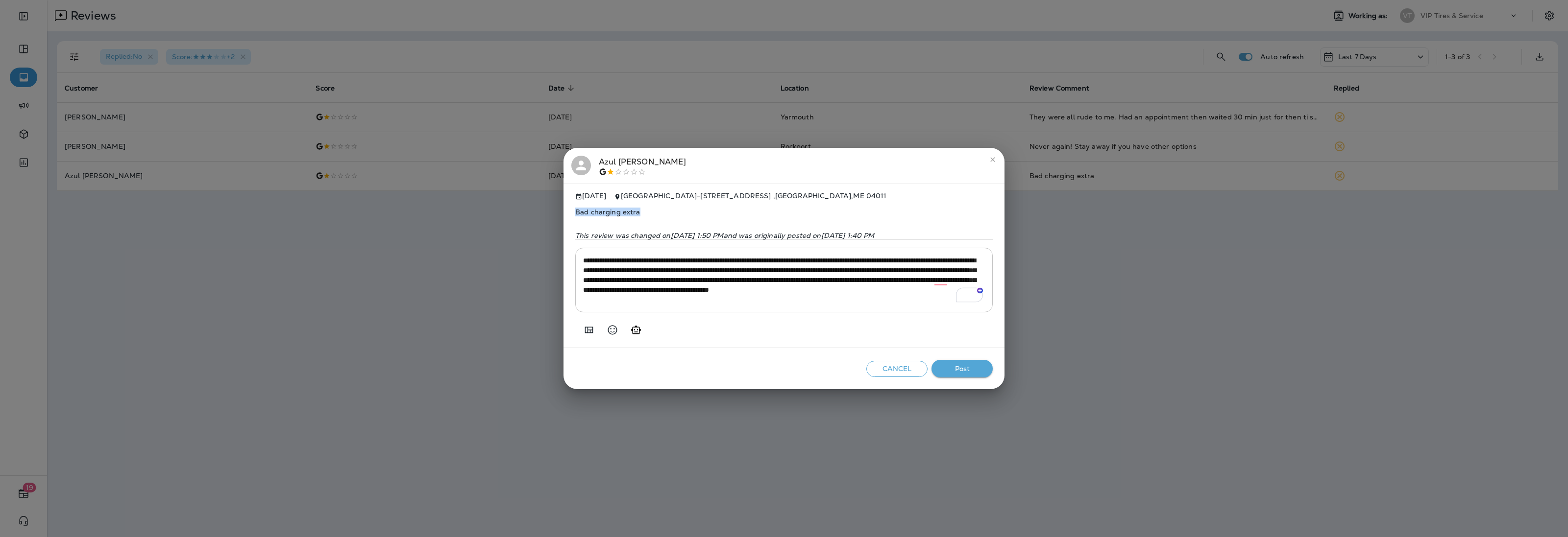
drag, startPoint x: 647, startPoint y: 204, endPoint x: 573, endPoint y: 204, distance: 74.0
click at [573, 204] on div "**********" at bounding box center [784, 266] width 441 height 164
copy span "Bad charging extra"
drag, startPoint x: 959, startPoint y: 369, endPoint x: 928, endPoint y: 353, distance: 34.9
click at [959, 369] on button "Post" at bounding box center [962, 369] width 61 height 18
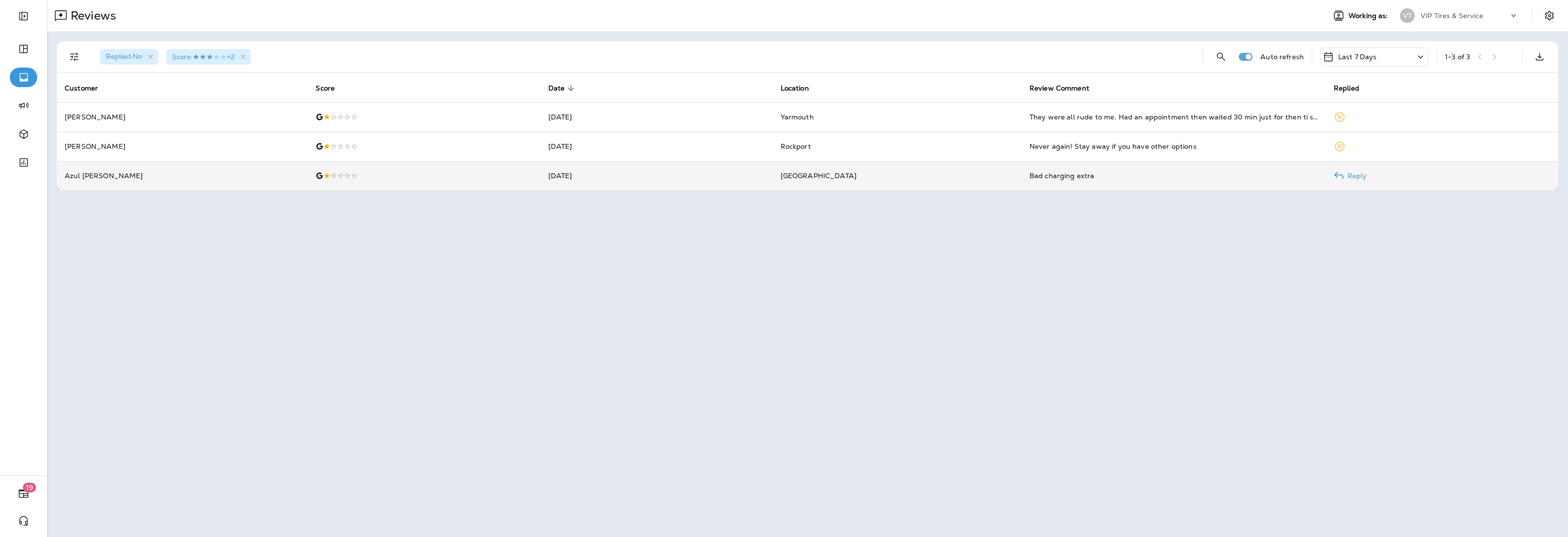
click at [654, 182] on td "[DATE]" at bounding box center [657, 176] width 233 height 29
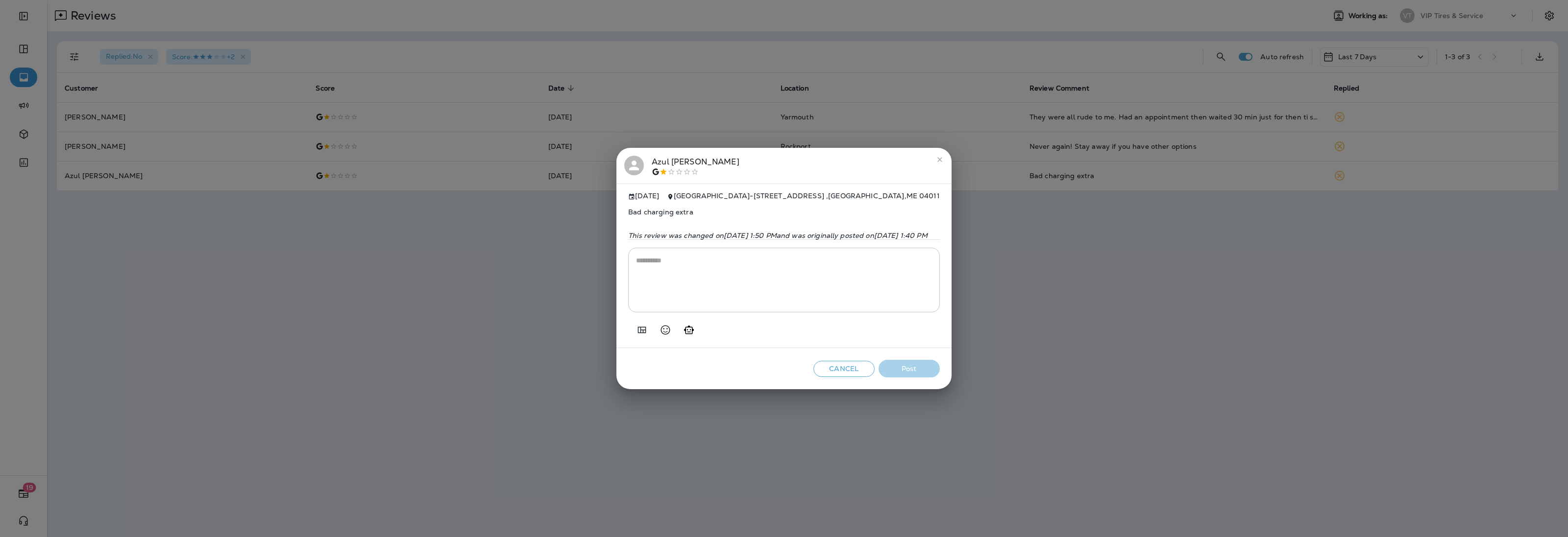
click at [652, 162] on div "Azul [PERSON_NAME]" at bounding box center [696, 166] width 88 height 21
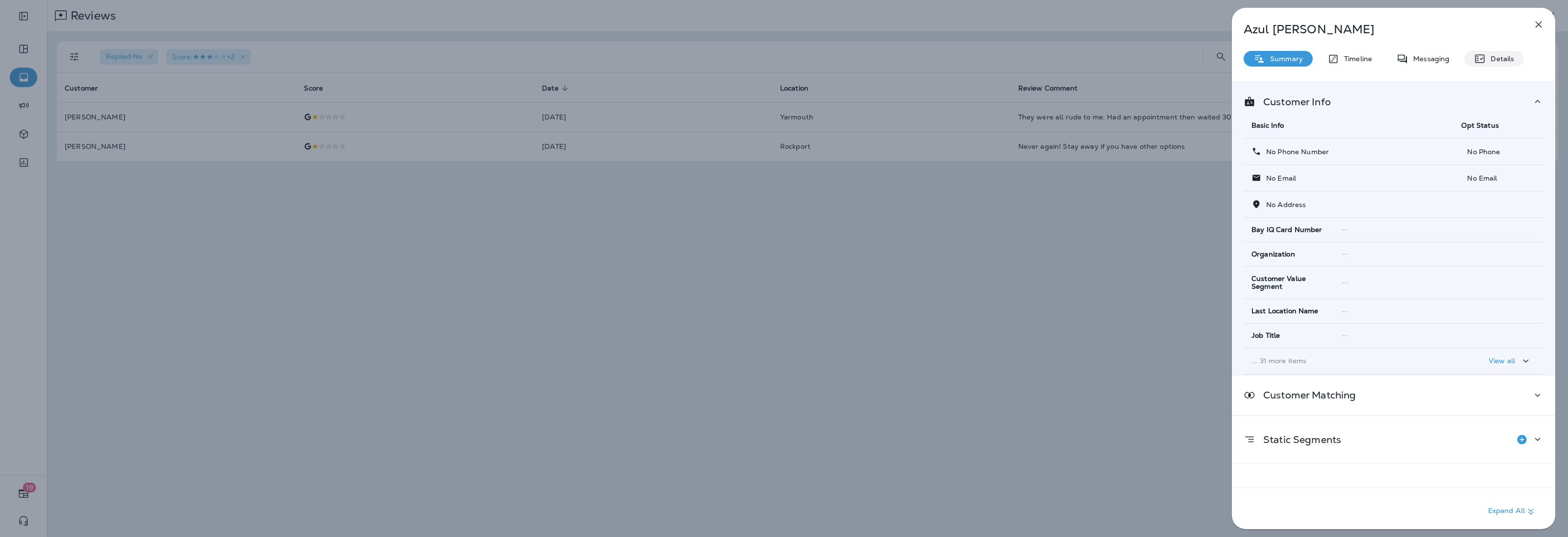
click at [1480, 55] on icon at bounding box center [1479, 58] width 12 height 12
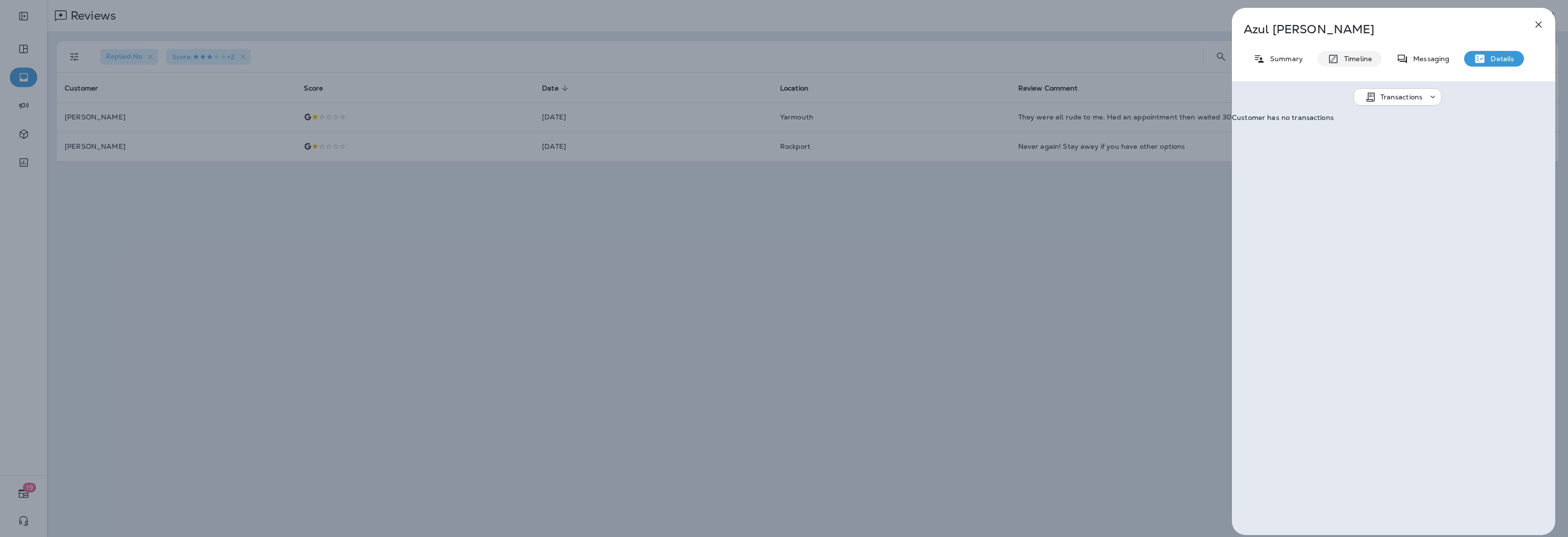
click at [1363, 59] on p "Timeline" at bounding box center [1356, 58] width 33 height 8
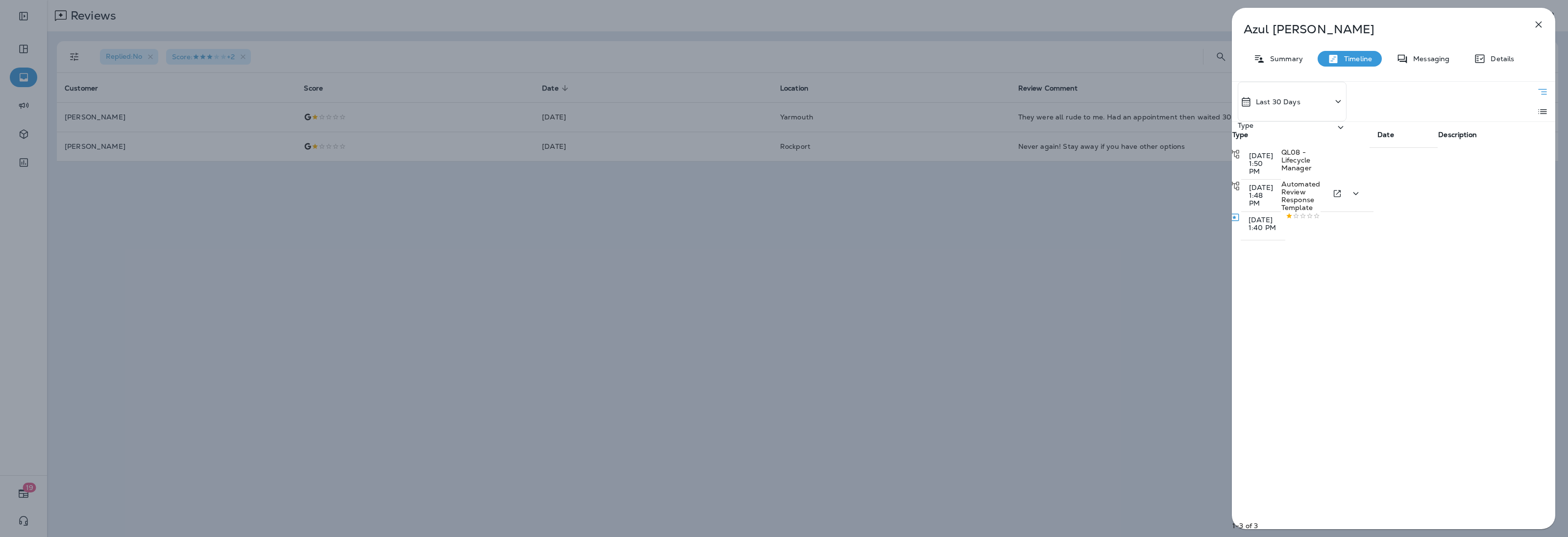
click at [1320, 179] on span "Automated Review Response Template" at bounding box center [1301, 195] width 39 height 32
click at [1320, 179] on span "Automated Review Response Template" at bounding box center [1301, 196] width 39 height 33
click at [1320, 212] on div at bounding box center [1303, 215] width 34 height 7
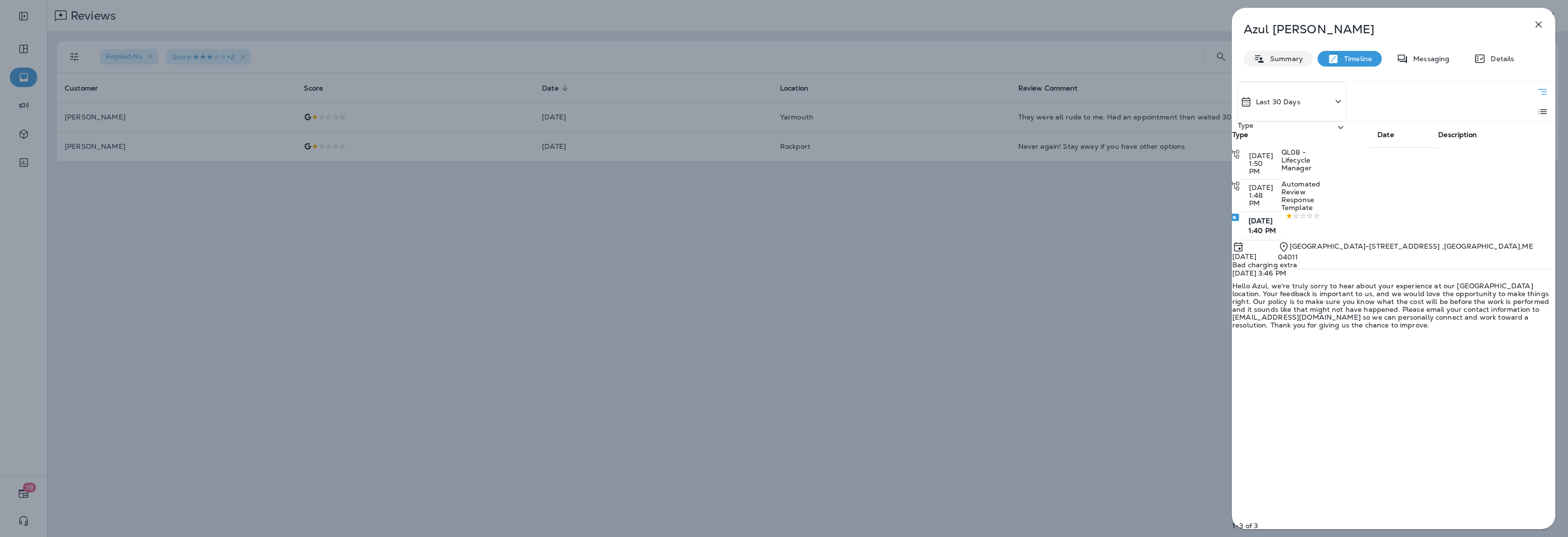
click at [1279, 55] on p "Summary" at bounding box center [1284, 58] width 38 height 8
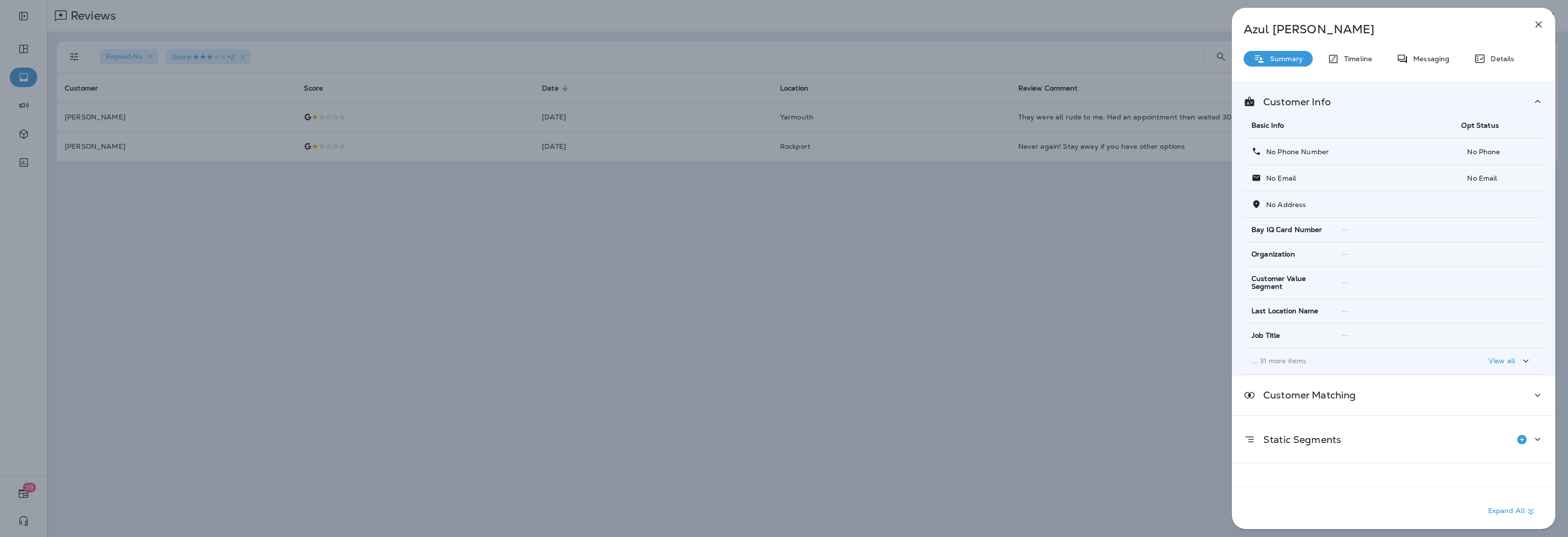
click at [1537, 22] on icon "button" at bounding box center [1538, 24] width 12 height 12
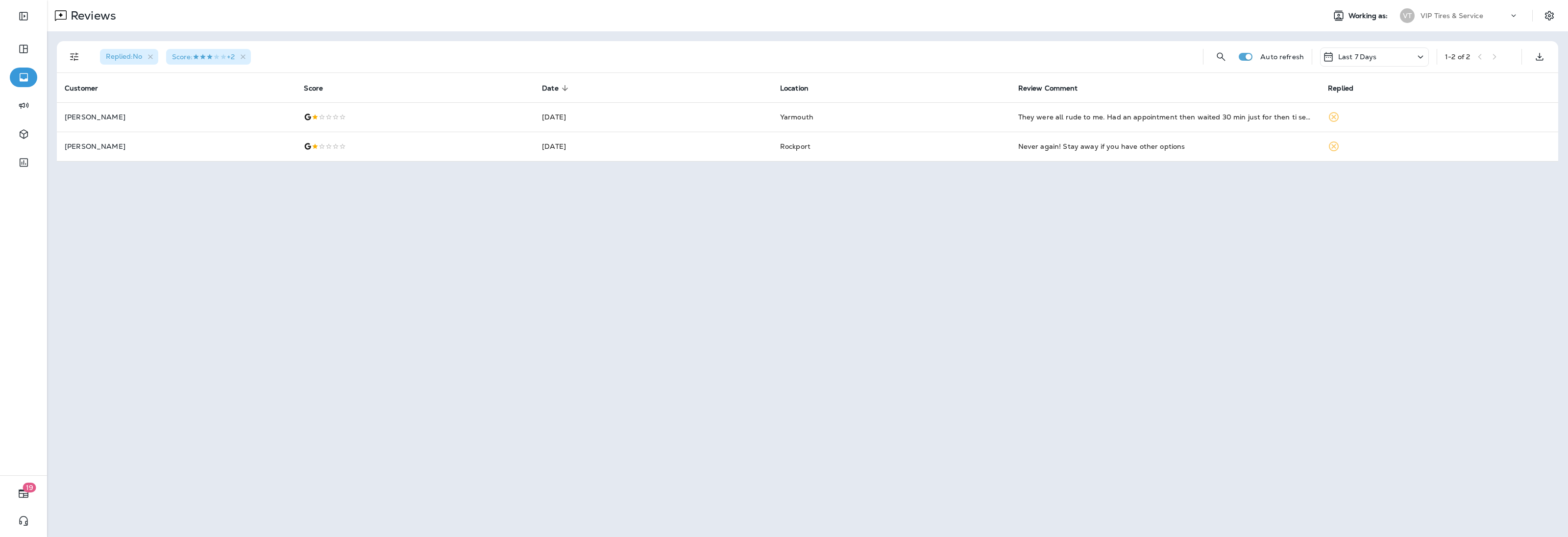
click at [480, 148] on div at bounding box center [415, 146] width 222 height 8
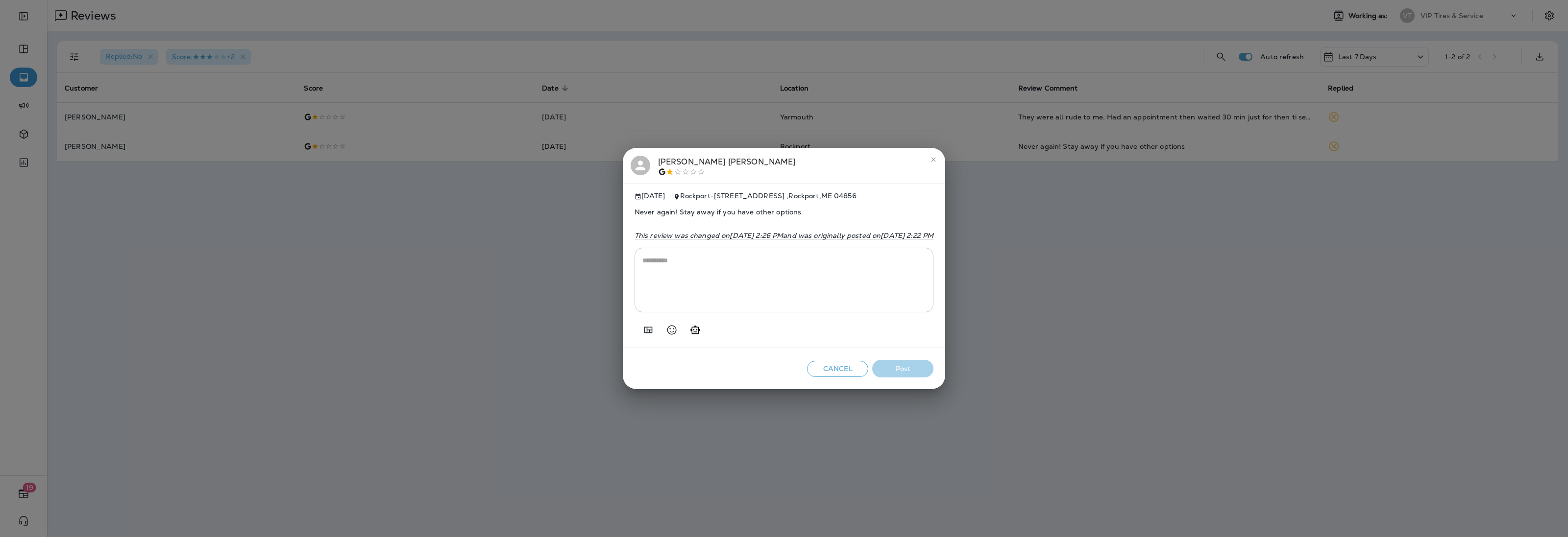
click at [653, 210] on span "Never again! Stay away if you have other options" at bounding box center [784, 212] width 299 height 24
copy span "Never again! Stay away if you have other options"
click at [642, 336] on icon "Add in a premade template" at bounding box center [648, 330] width 12 height 12
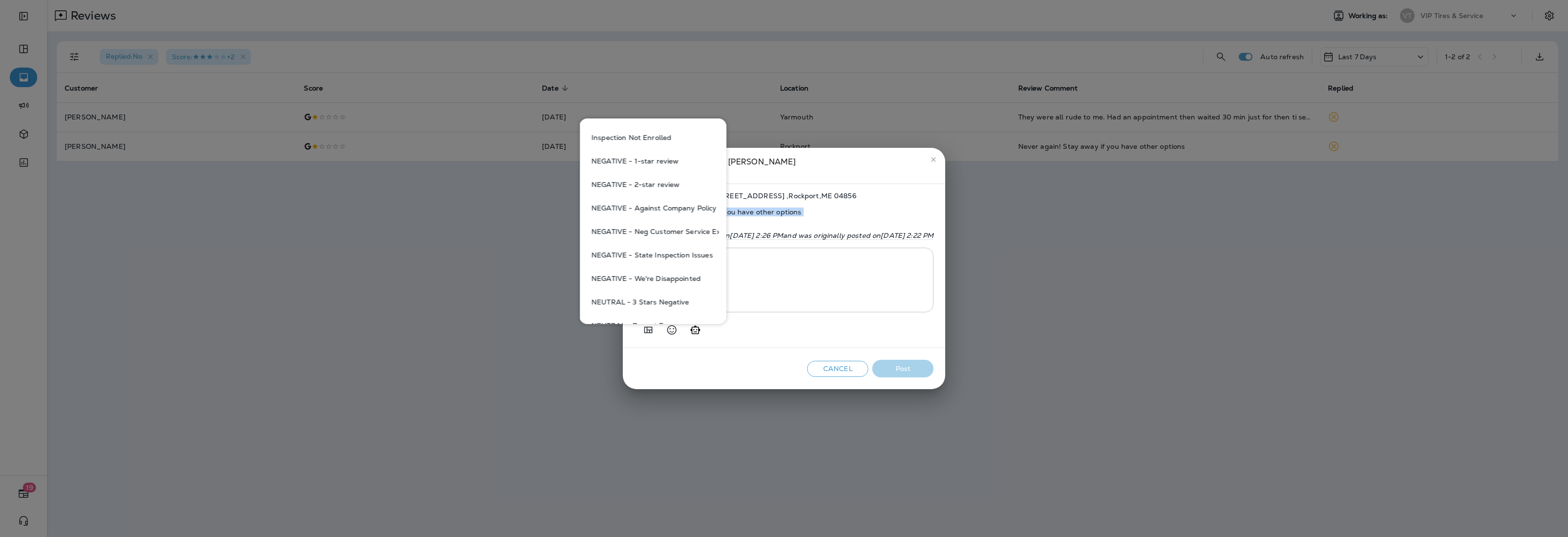
scroll to position [367, 0]
click at [667, 204] on button "NEGATIVE - Against Company Policy" at bounding box center [653, 206] width 131 height 24
type textarea "**********"
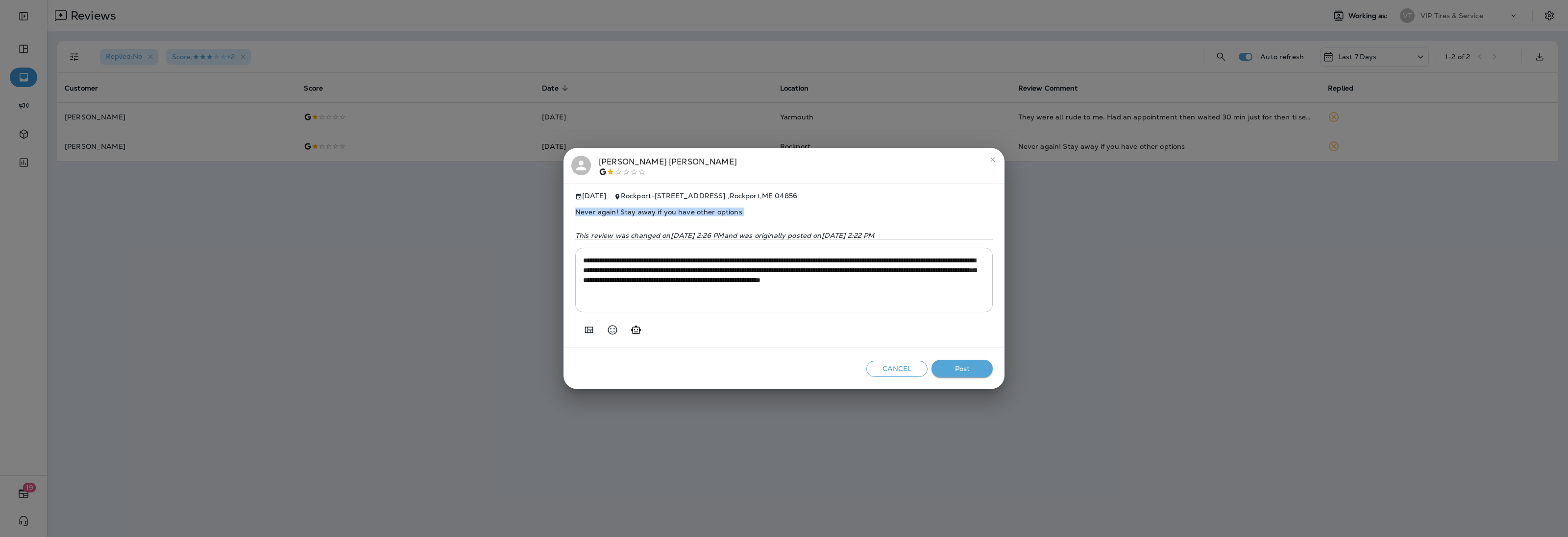
copy span "Never again! Stay away if you have other options"
click at [964, 370] on button "Post" at bounding box center [962, 369] width 61 height 18
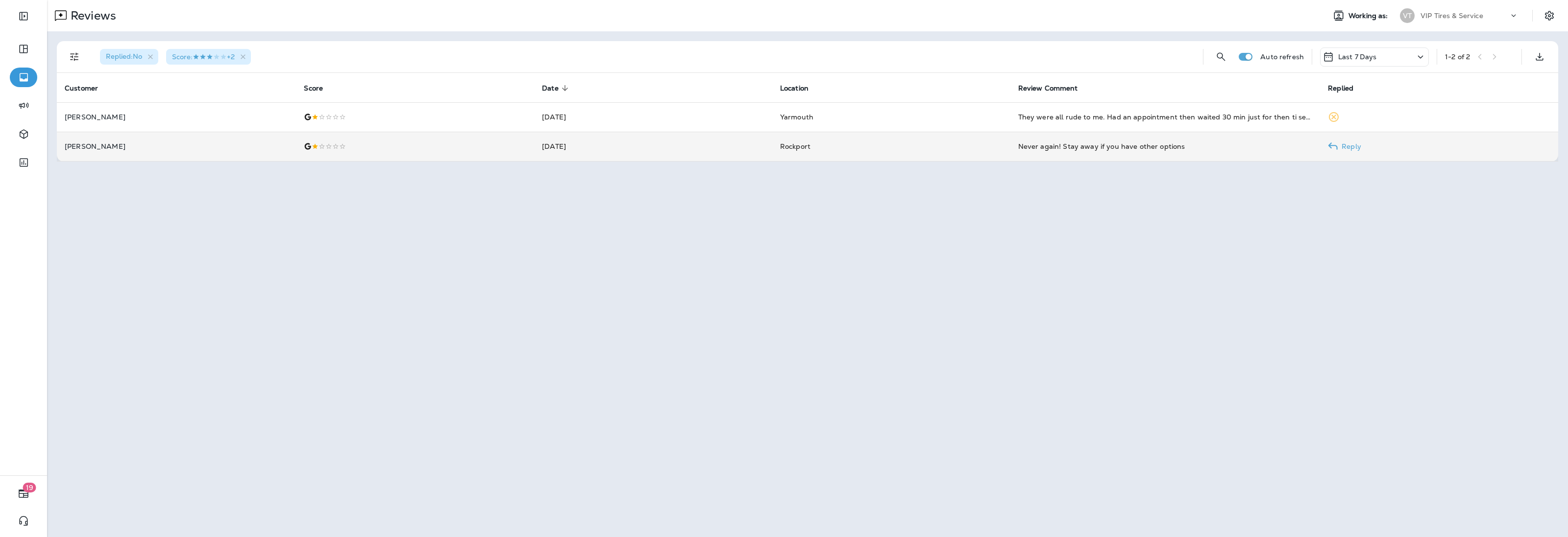
click at [526, 143] on td at bounding box center [415, 147] width 238 height 29
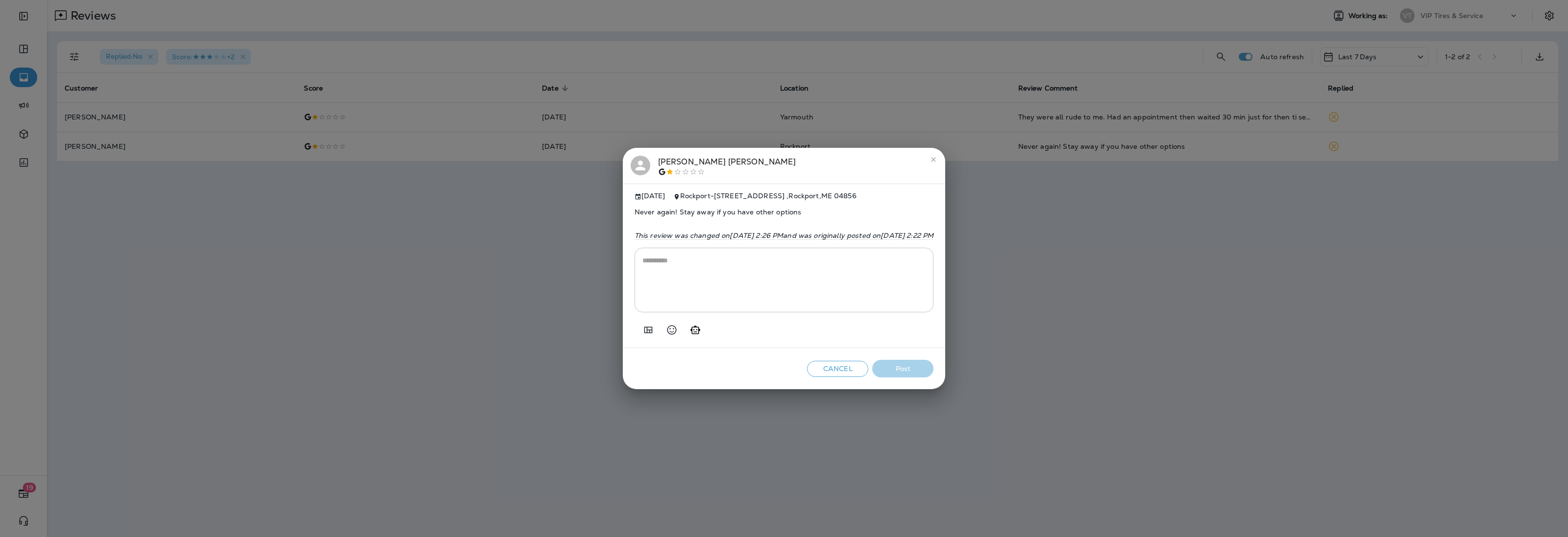
click at [658, 168] on div at bounding box center [727, 171] width 138 height 8
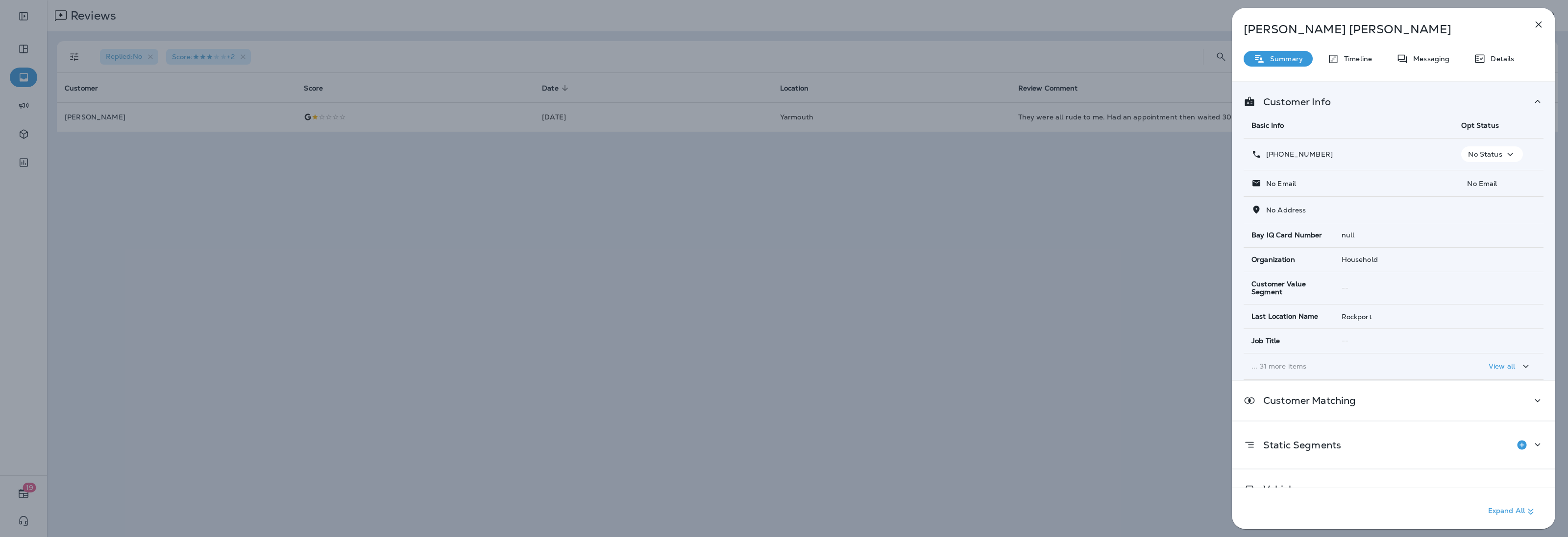
drag, startPoint x: 1331, startPoint y: 153, endPoint x: 1274, endPoint y: 158, distance: 57.2
click at [1274, 158] on div "[PHONE_NUMBER]" at bounding box center [1348, 154] width 194 height 10
drag, startPoint x: 1542, startPoint y: 23, endPoint x: 1529, endPoint y: 26, distance: 13.3
click at [1541, 24] on icon "button" at bounding box center [1538, 24] width 12 height 12
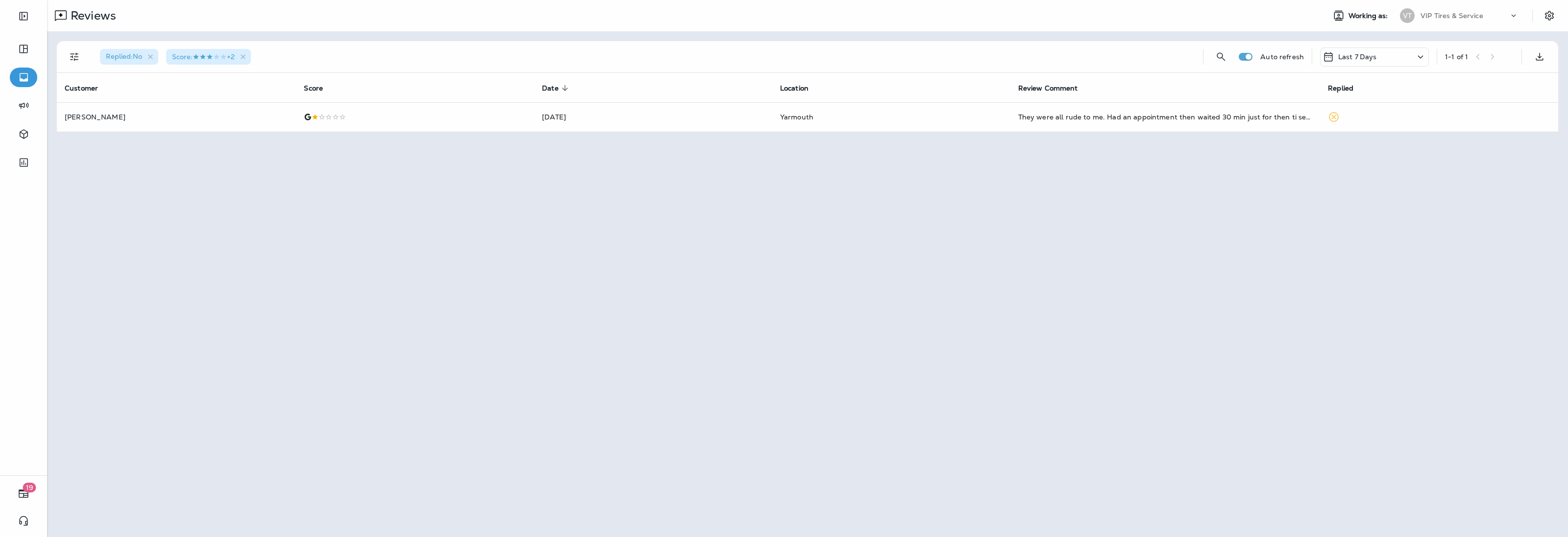
click at [1035, 117] on div at bounding box center [784, 268] width 1568 height 537
click at [717, 121] on td "[DATE]" at bounding box center [653, 117] width 238 height 29
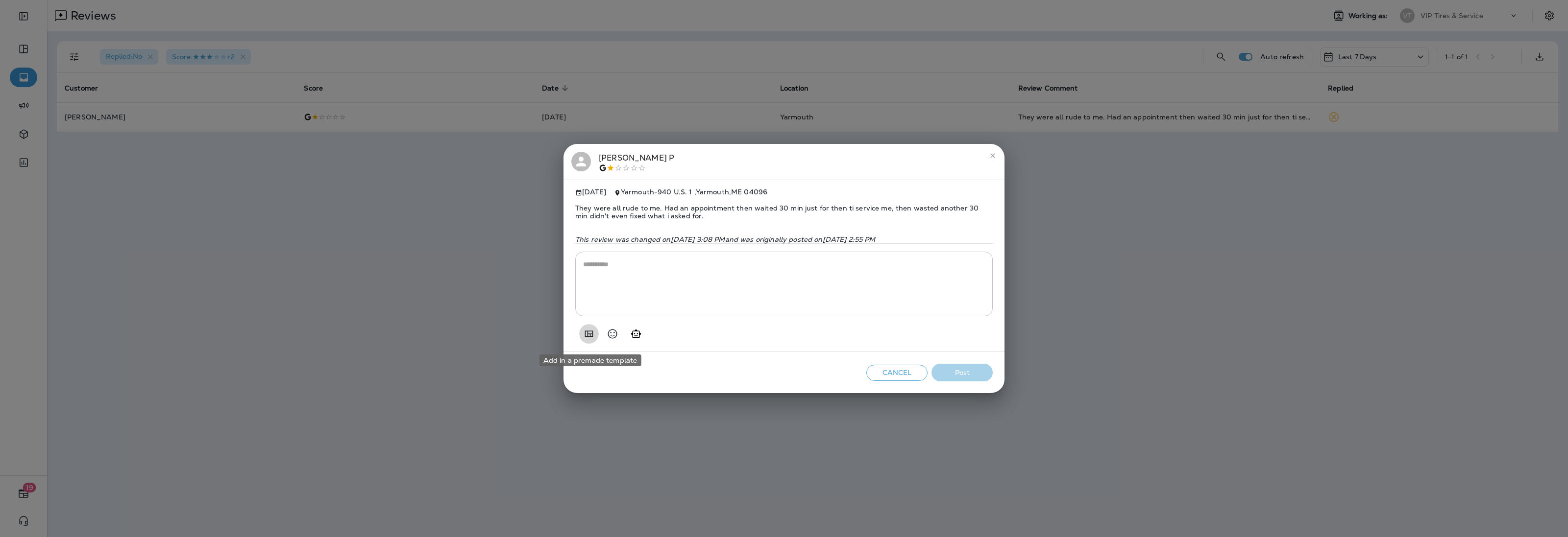
click at [589, 334] on icon "Add in a premade template" at bounding box center [589, 333] width 12 height 12
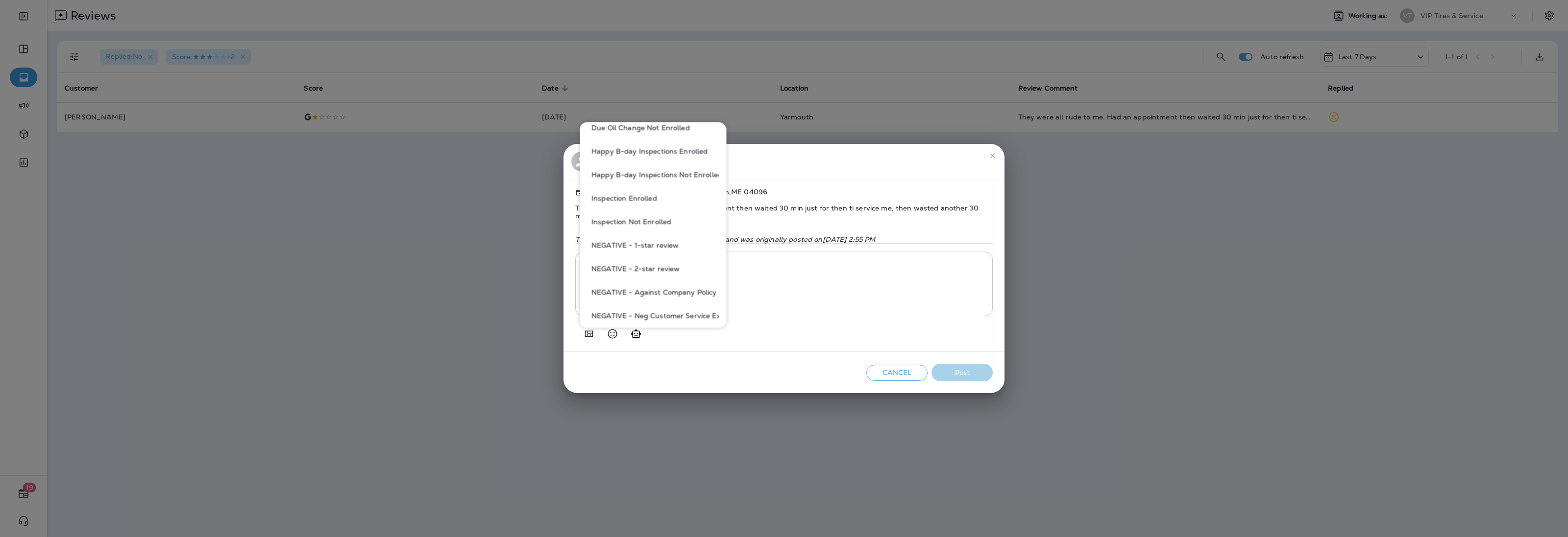
scroll to position [306, 0]
click at [675, 294] on button "NEGATIVE - Neg Customer Service Exp" at bounding box center [653, 295] width 131 height 24
type textarea "**********"
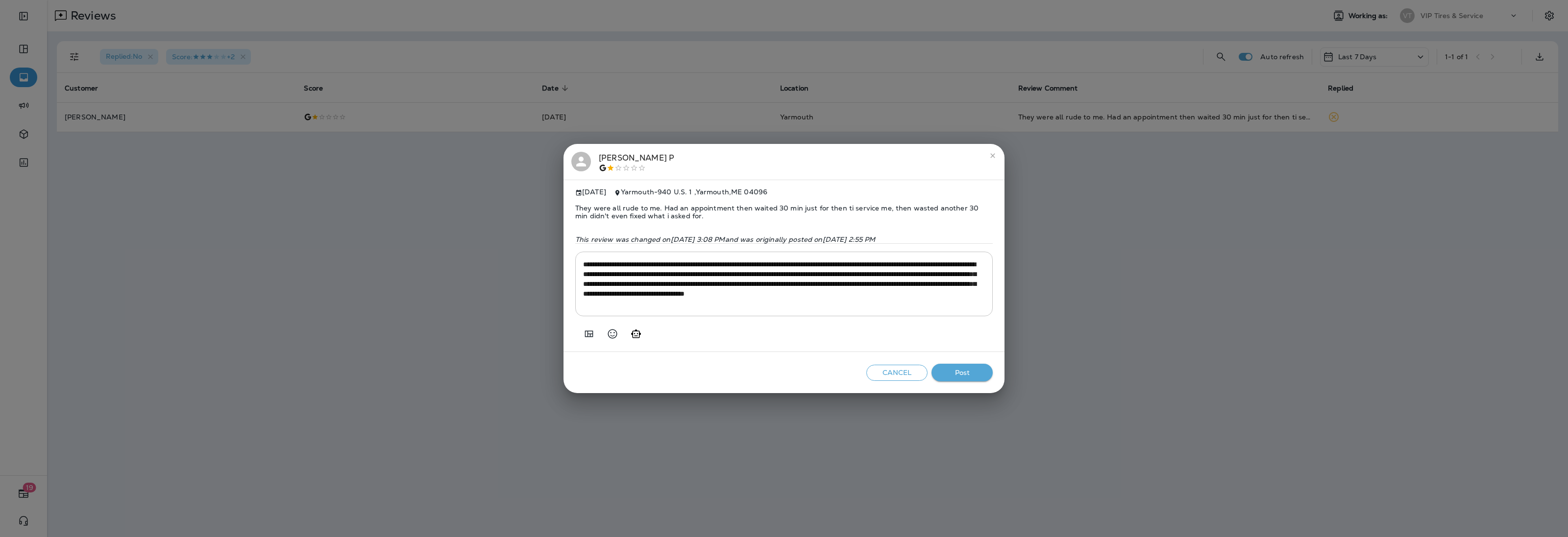
click at [718, 204] on span "They were all rude to me. Had an appointment then waited 30 min just for then t…" at bounding box center [784, 212] width 418 height 32
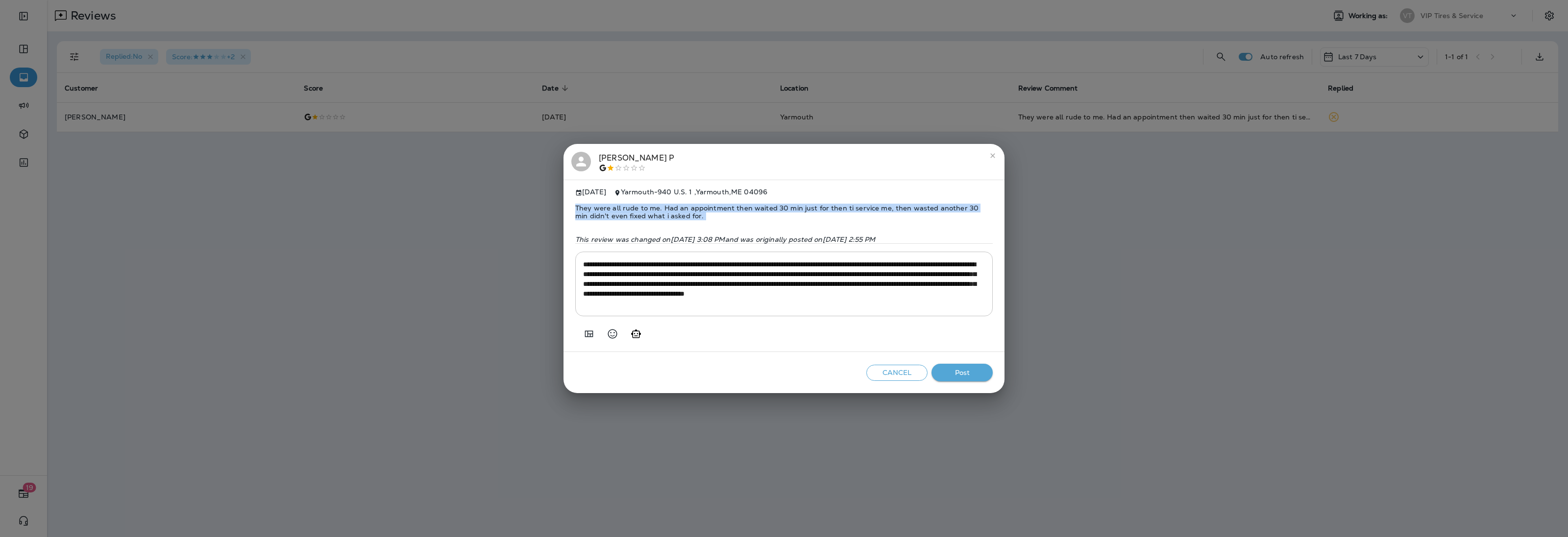
click at [718, 204] on span "They were all rude to me. Had an appointment then waited 30 min just for then t…" at bounding box center [784, 212] width 418 height 32
click at [959, 373] on button "Post" at bounding box center [962, 373] width 61 height 18
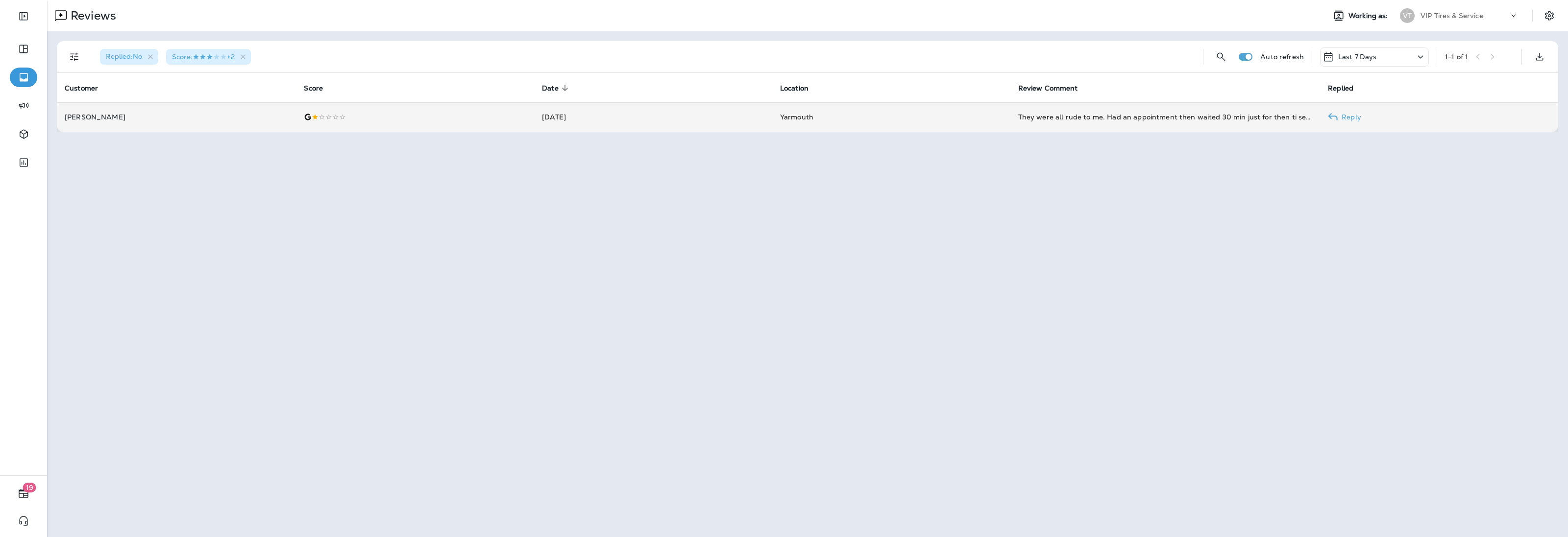
click at [637, 122] on td "[DATE]" at bounding box center [653, 117] width 238 height 29
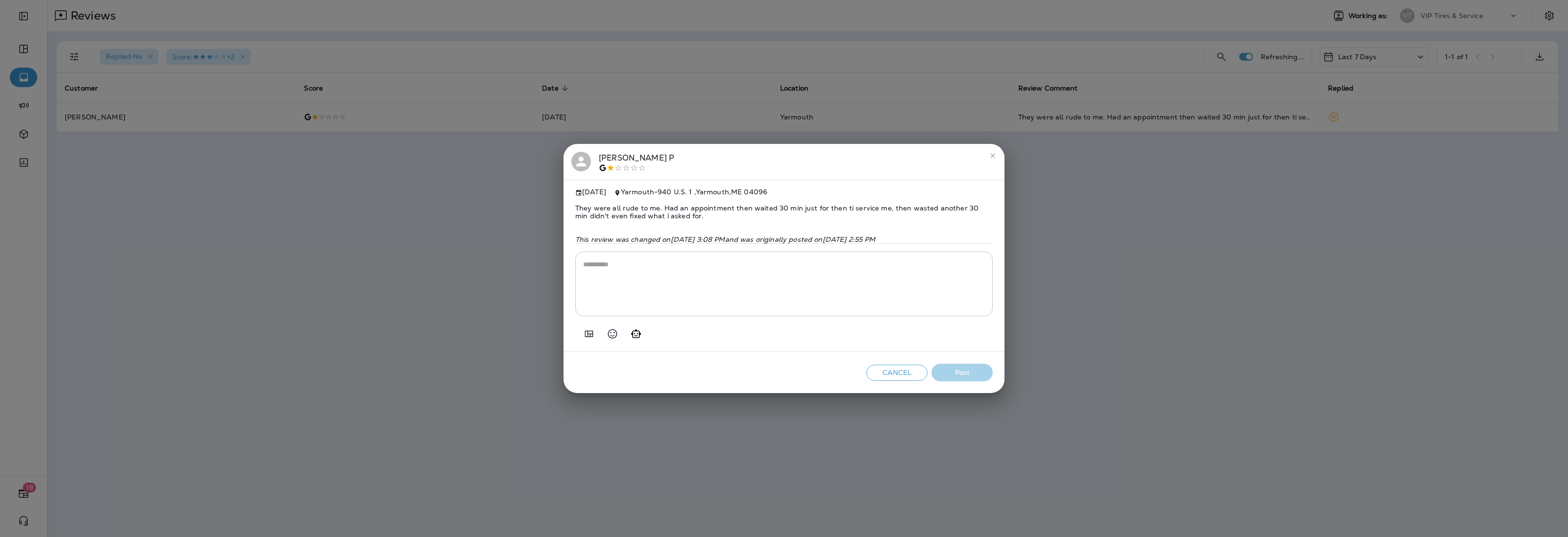
click at [618, 152] on div "[PERSON_NAME]" at bounding box center [637, 162] width 75 height 21
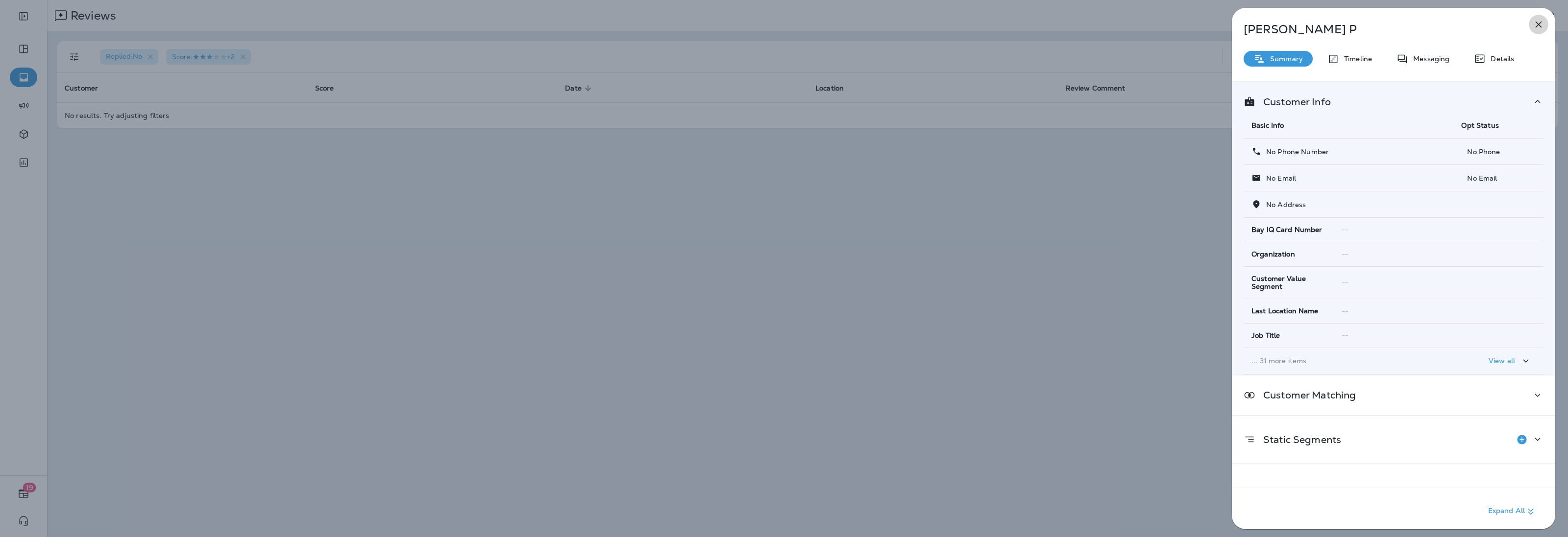
click at [1534, 25] on icon "button" at bounding box center [1538, 24] width 12 height 12
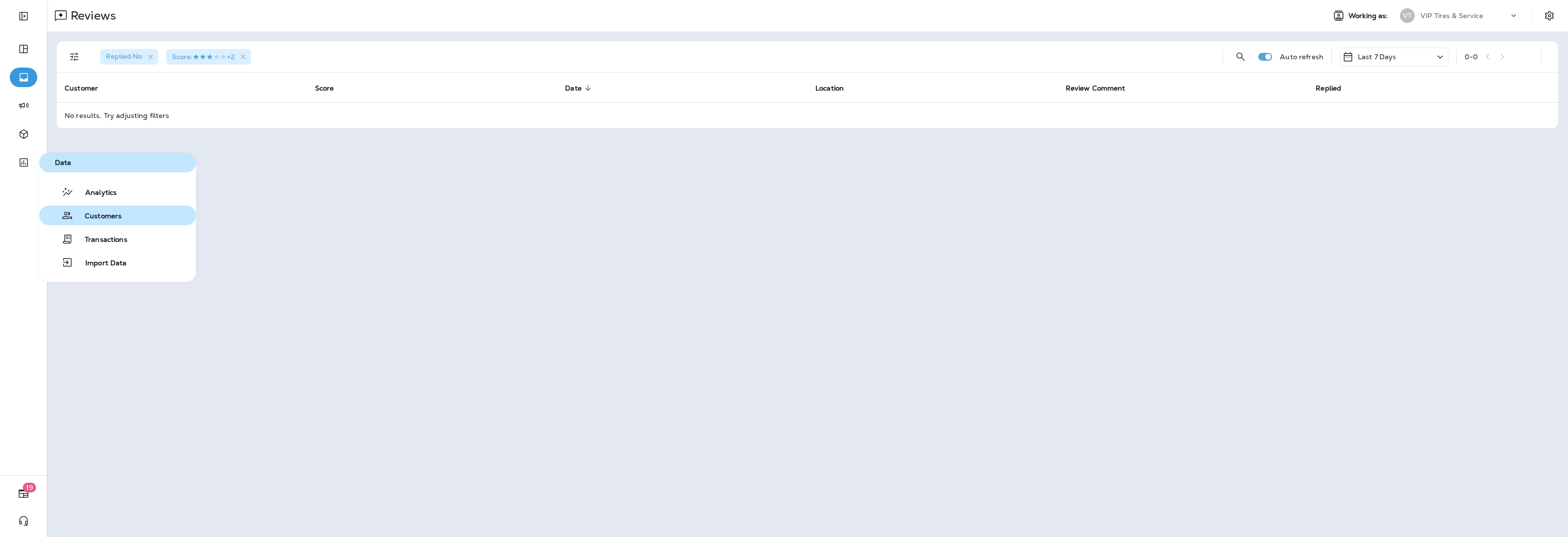
click at [100, 215] on span "Customers" at bounding box center [97, 217] width 49 height 9
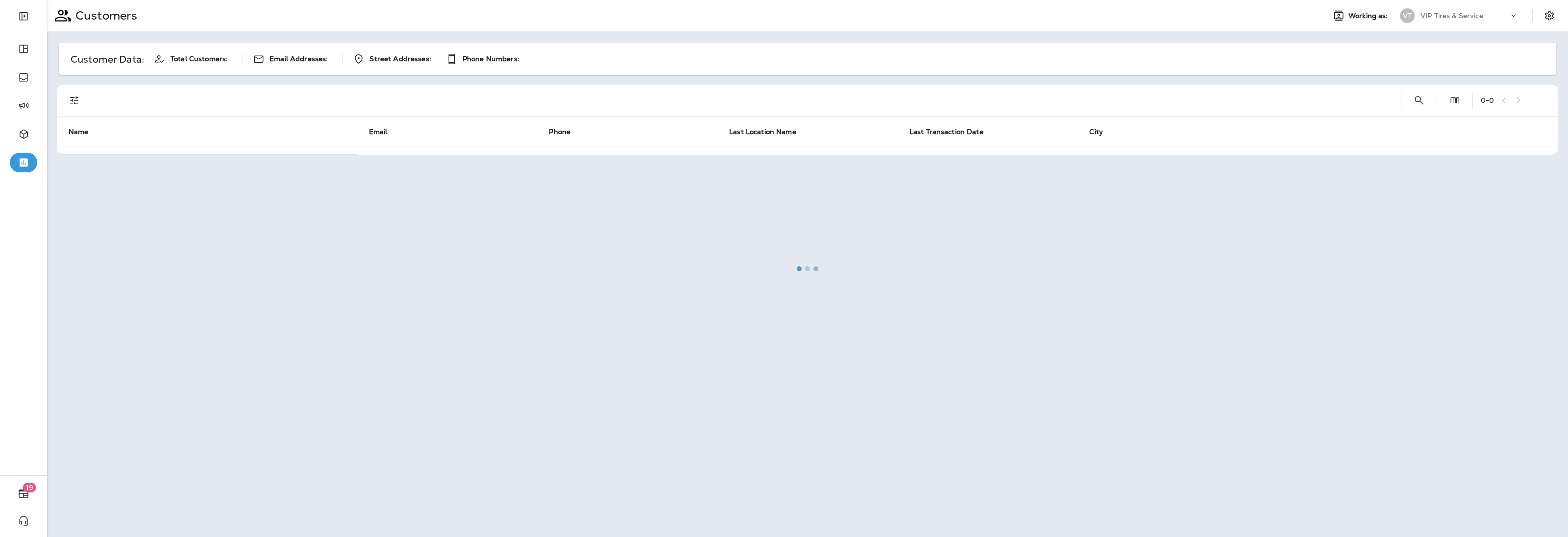
click at [1445, 103] on button "Edit Fields" at bounding box center [1455, 100] width 19 height 19
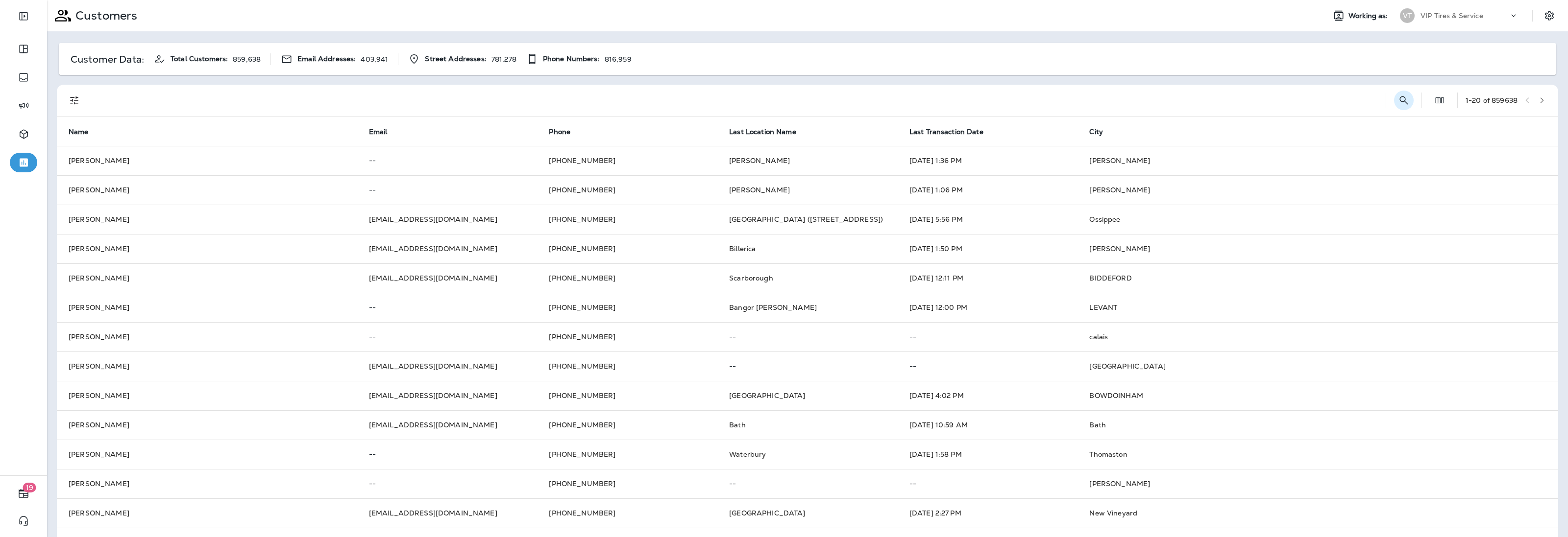
click at [1394, 103] on button "Search Customers" at bounding box center [1404, 100] width 19 height 19
click at [1331, 102] on input "text" at bounding box center [1353, 99] width 102 height 26
type input "******"
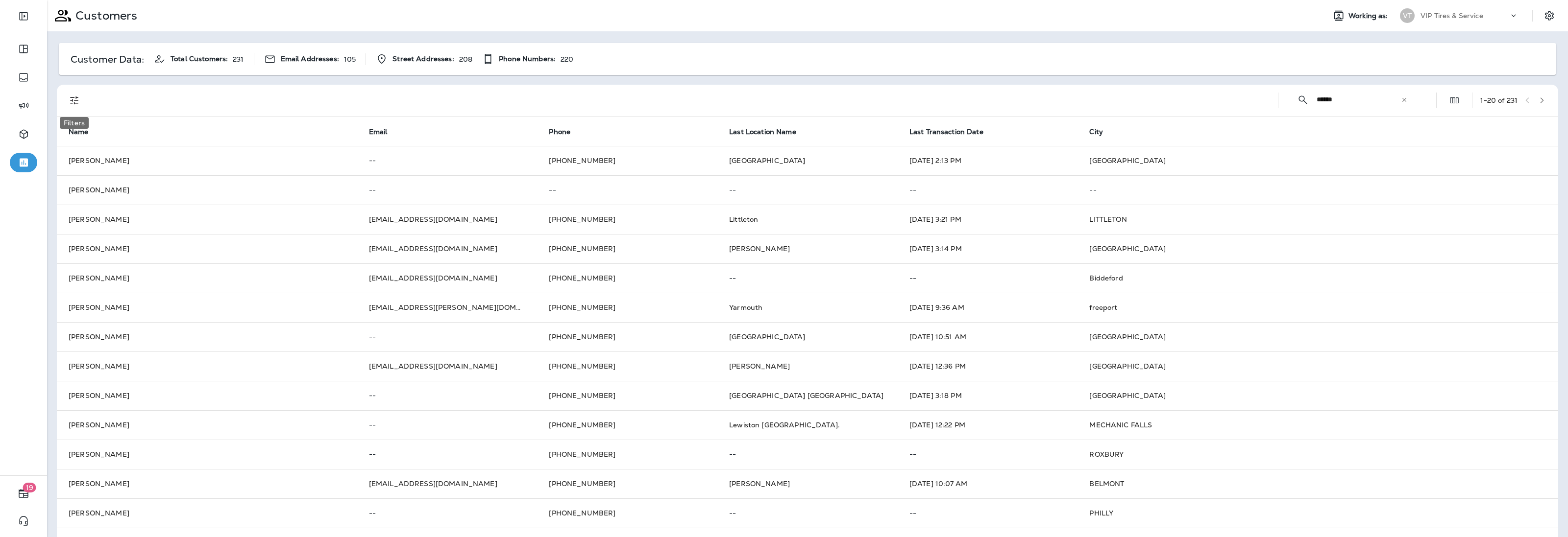
click at [74, 101] on icon "Filters" at bounding box center [74, 100] width 12 height 12
click at [127, 173] on input "Search Locations" at bounding box center [141, 170] width 136 height 26
type input "********"
click at [181, 197] on p "Only" at bounding box center [189, 195] width 16 height 8
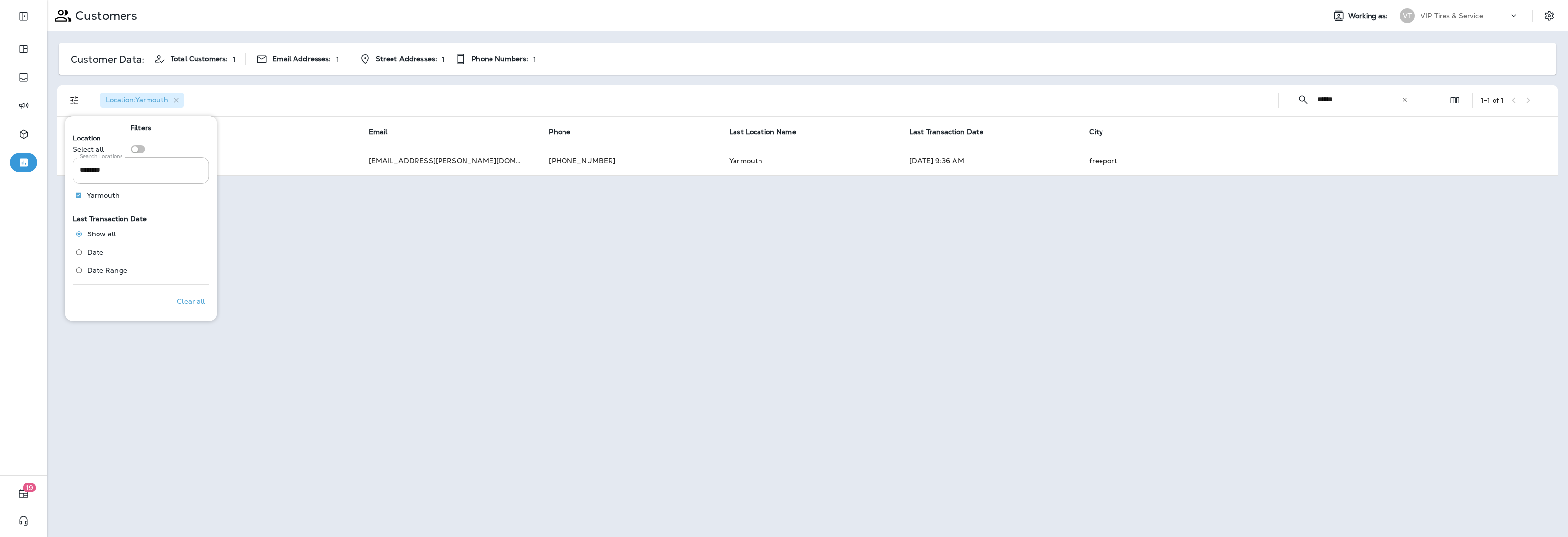
click at [229, 97] on div "Location : [GEOGRAPHIC_DATA]" at bounding box center [681, 100] width 1178 height 32
